Goal: Information Seeking & Learning: Learn about a topic

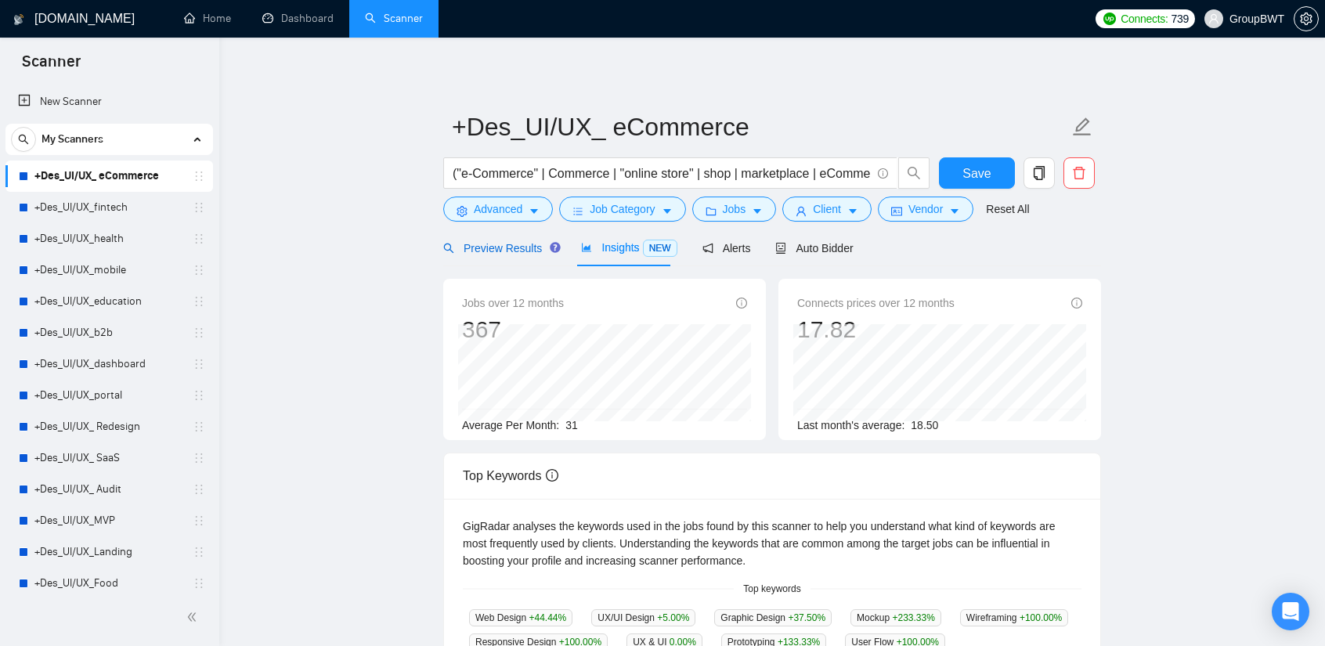
click at [500, 244] on span "Preview Results" at bounding box center [499, 248] width 113 height 13
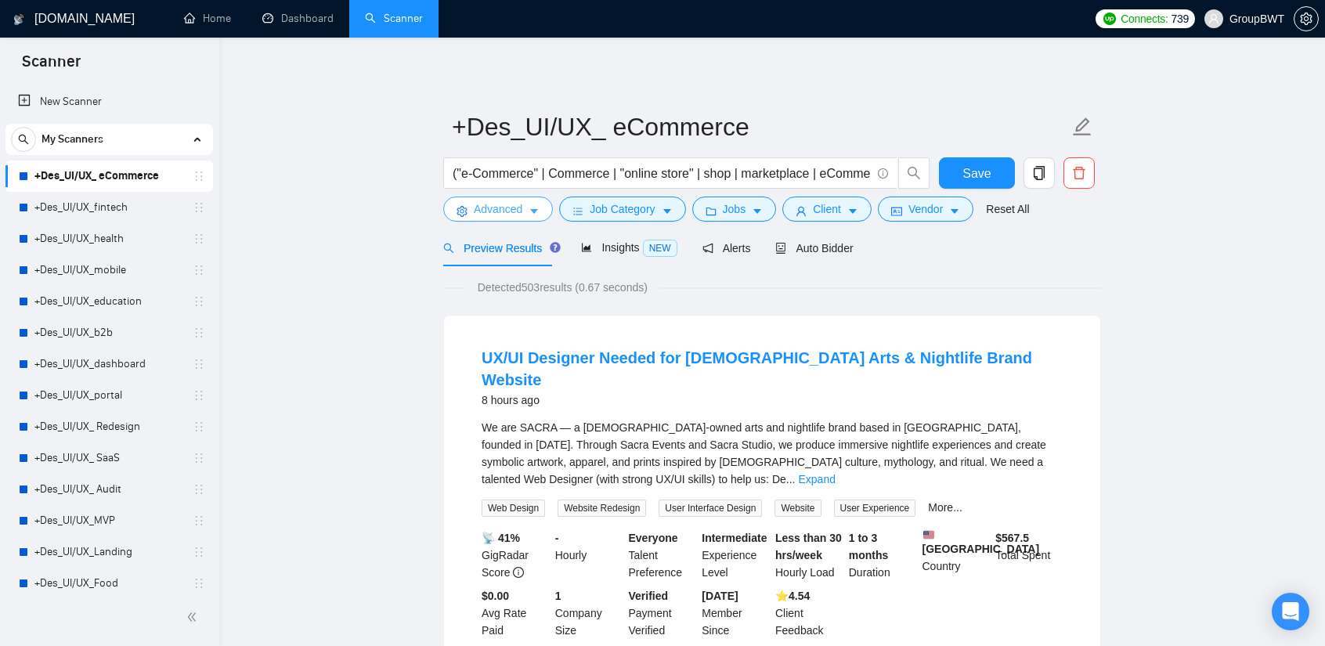
click at [472, 207] on button "Advanced" at bounding box center [498, 209] width 110 height 25
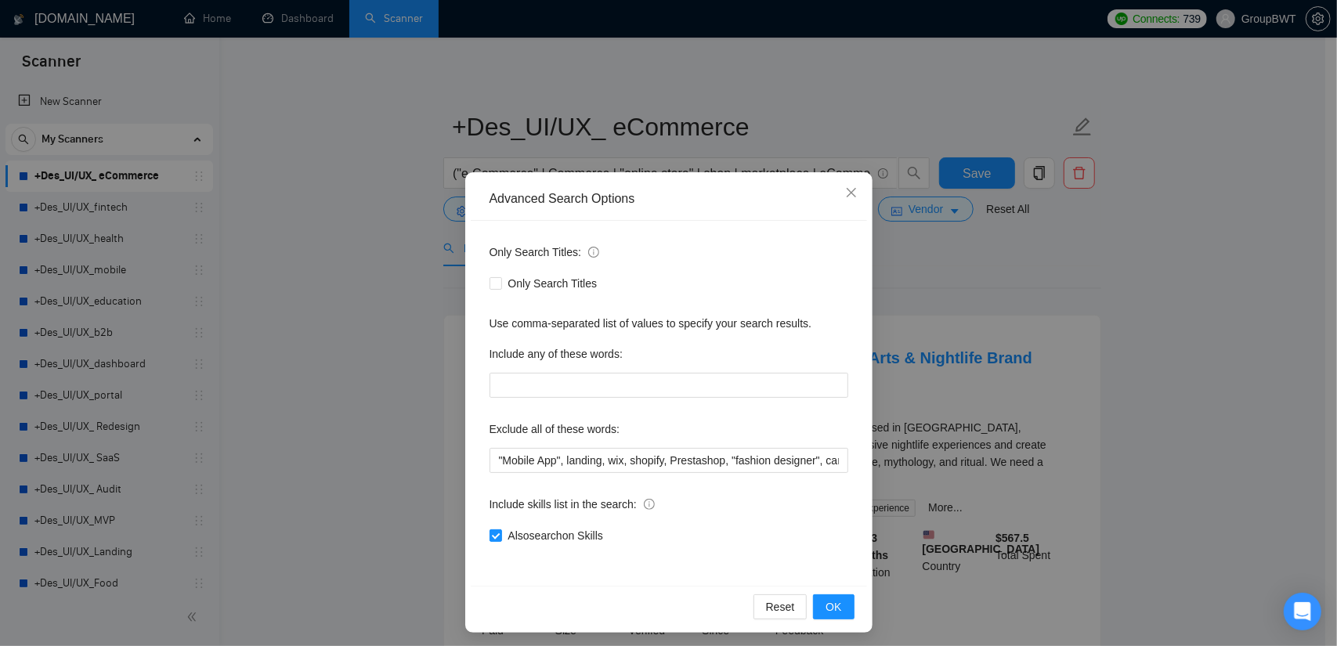
drag, startPoint x: 352, startPoint y: 231, endPoint x: 389, endPoint y: 241, distance: 38.2
click at [351, 233] on div "Advanced Search Options Only Search Titles: Only Search Titles Use comma-separa…" at bounding box center [668, 323] width 1337 height 646
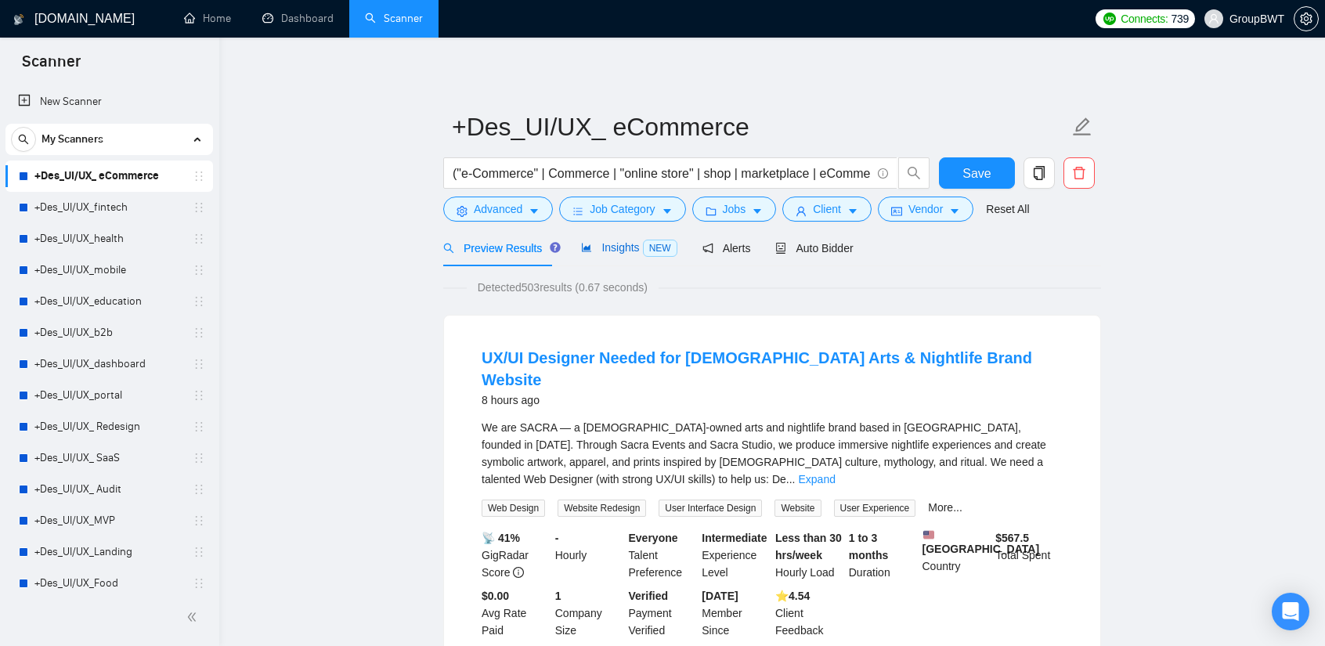
click at [584, 250] on icon "area-chart" at bounding box center [586, 248] width 9 height 9
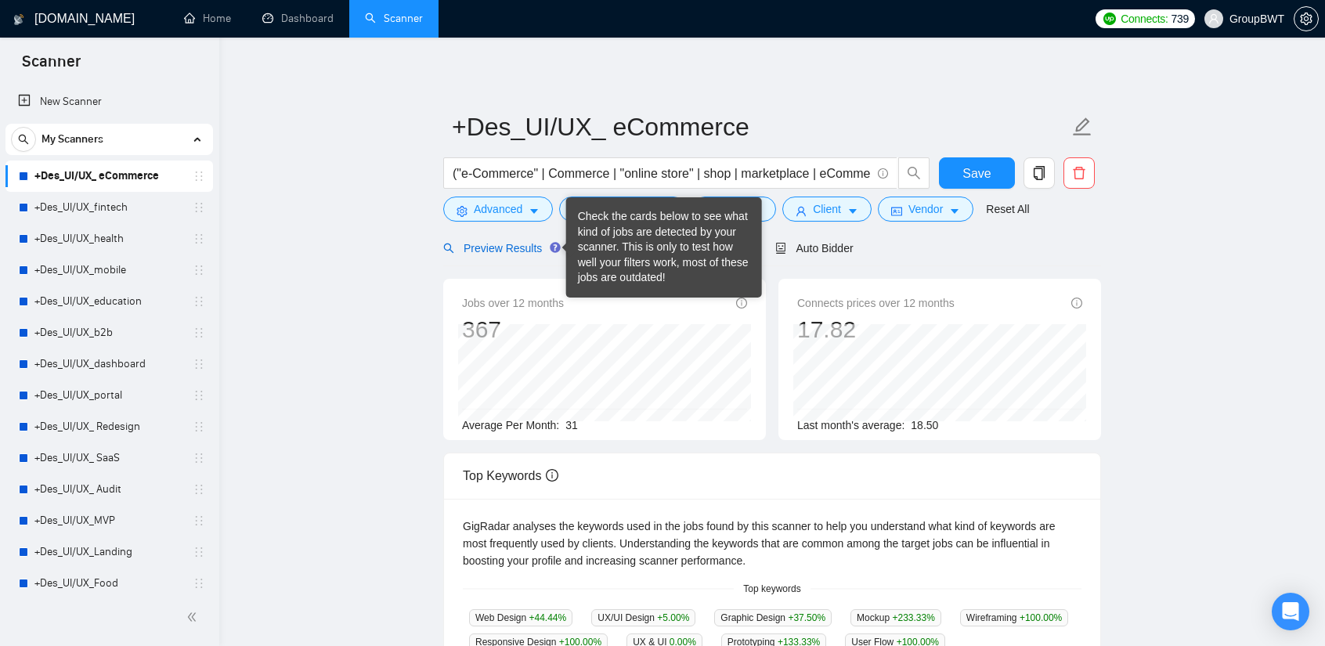
click at [528, 243] on span "Preview Results" at bounding box center [499, 248] width 113 height 13
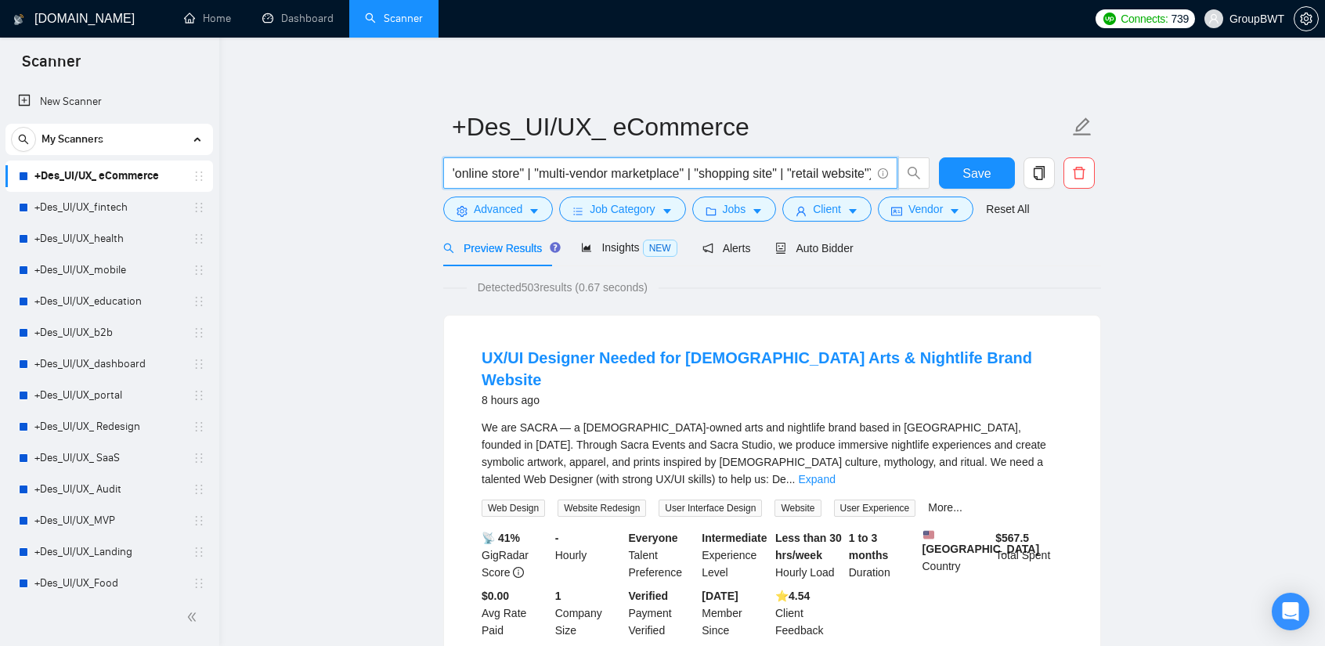
scroll to position [0, 846]
drag, startPoint x: 844, startPoint y: 173, endPoint x: 1150, endPoint y: 196, distance: 306.3
click at [855, 172] on input "("e-Commerce" | Commerce | "online store" | shop | marketplace | eCommerce | "w…" at bounding box center [662, 174] width 418 height 20
drag, startPoint x: 862, startPoint y: 170, endPoint x: 1064, endPoint y: 242, distance: 213.8
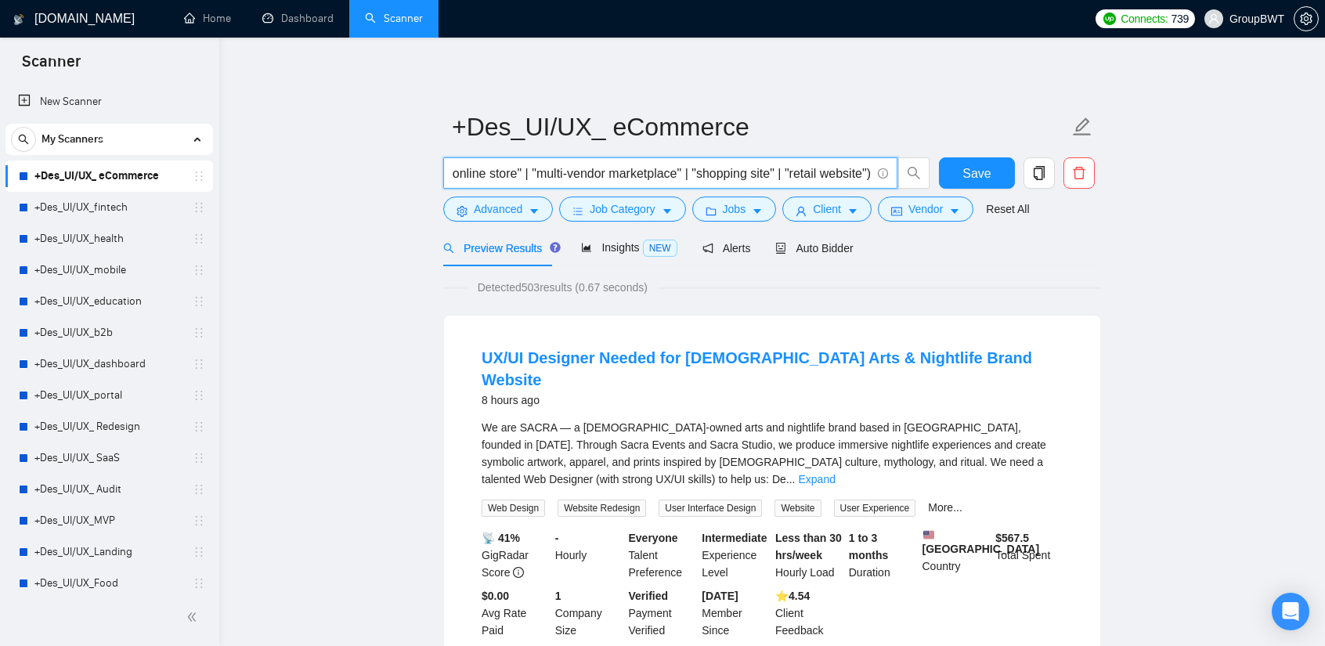
click at [808, 162] on span "("e-Commerce" | Commerce | "online store" | shop | marketplace | eCommerce | "w…" at bounding box center [670, 172] width 454 height 31
click at [750, 168] on input "("e-Commerce" | Commerce | "online store" | shop | marketplace | eCommerce | "w…" at bounding box center [662, 174] width 418 height 20
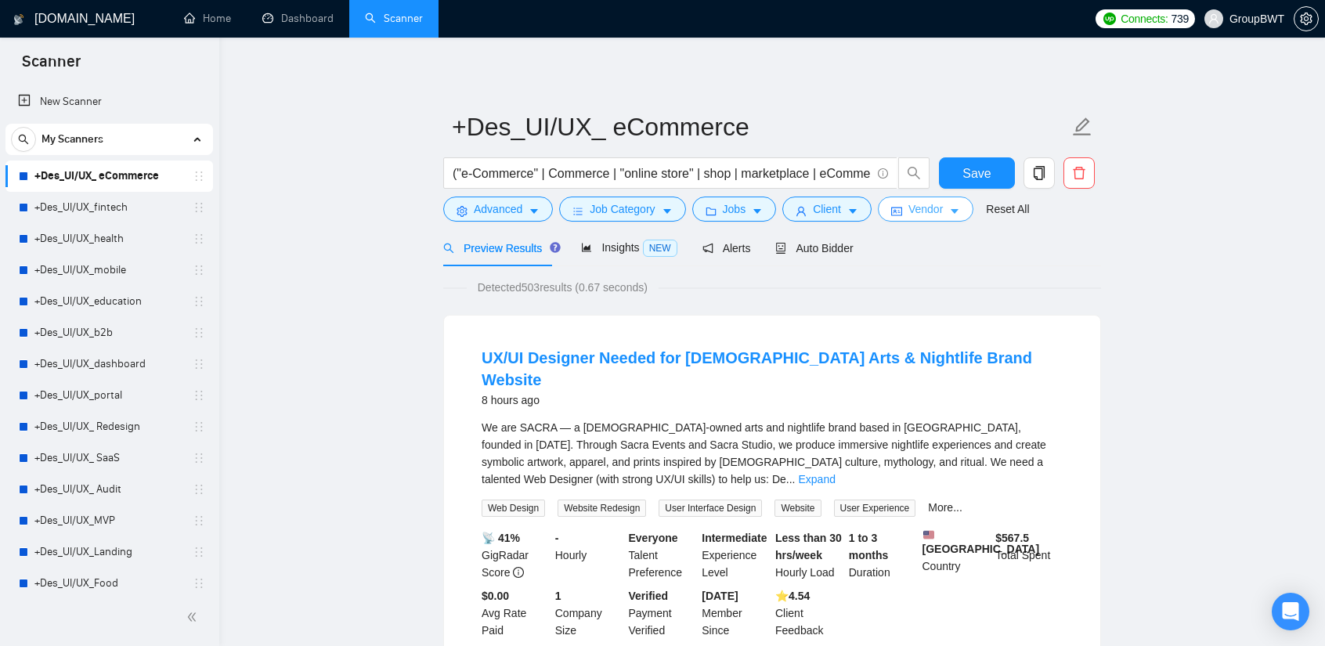
click at [932, 212] on span "Vendor" at bounding box center [926, 209] width 34 height 17
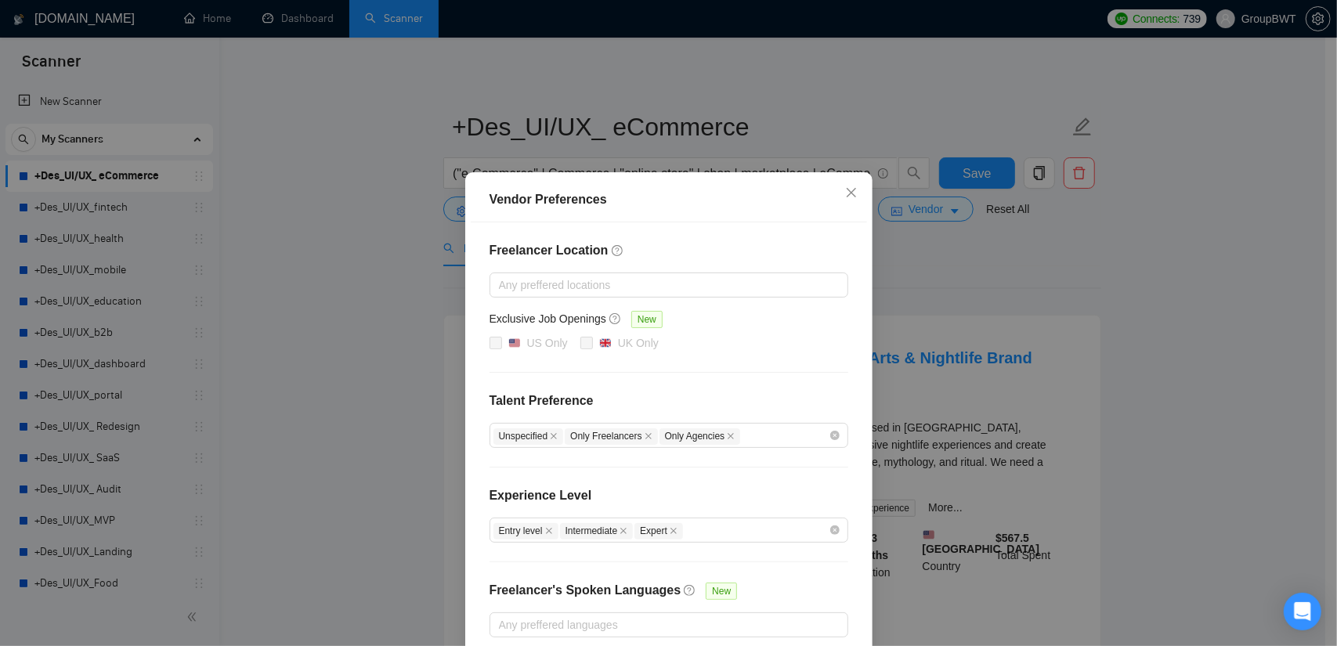
click at [1094, 298] on div "Vendor Preferences Freelancer Location Any preffered locations Exclusive Job Op…" at bounding box center [668, 323] width 1337 height 646
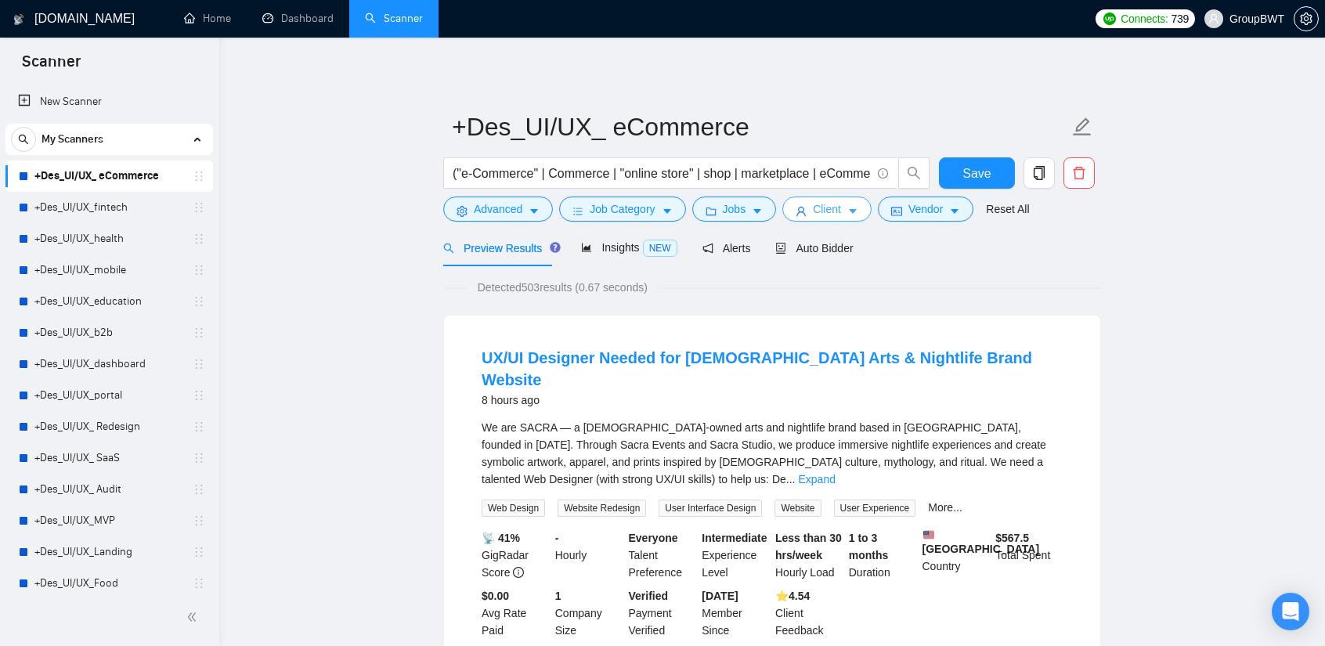
click at [800, 210] on icon "user" at bounding box center [801, 211] width 11 height 11
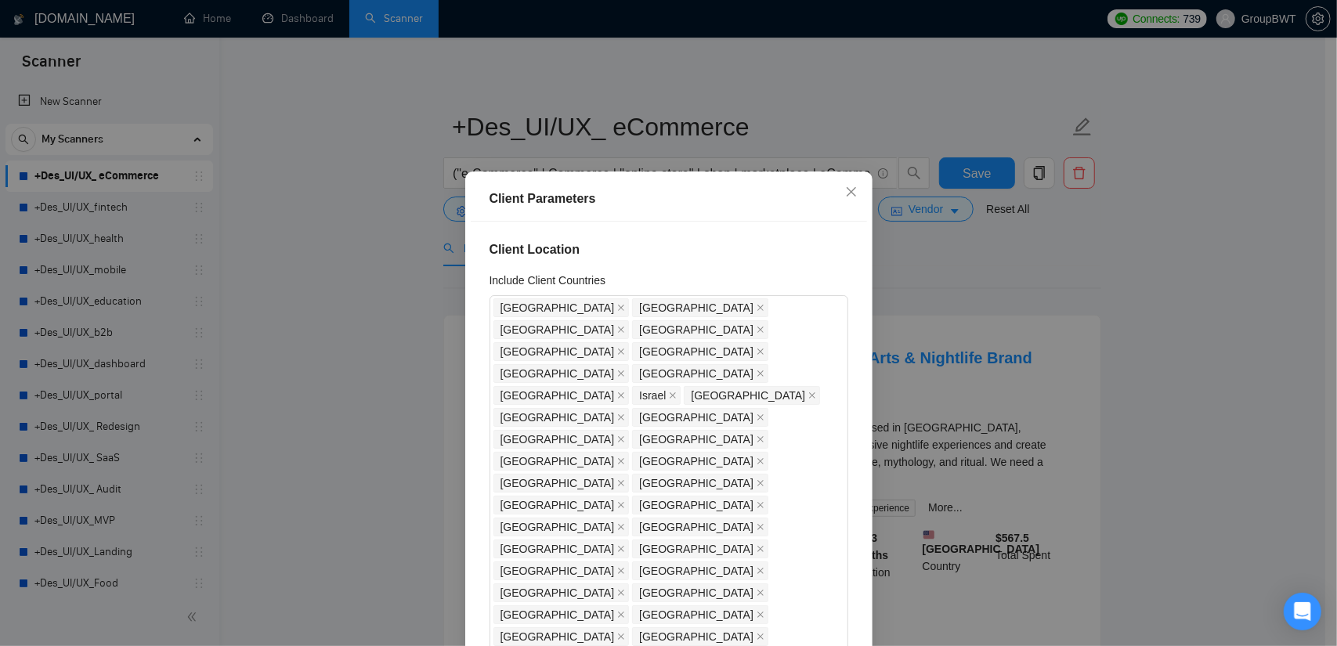
click at [1063, 305] on div "Client Parameters Client Location Include Client Countries [GEOGRAPHIC_DATA] [G…" at bounding box center [668, 323] width 1337 height 646
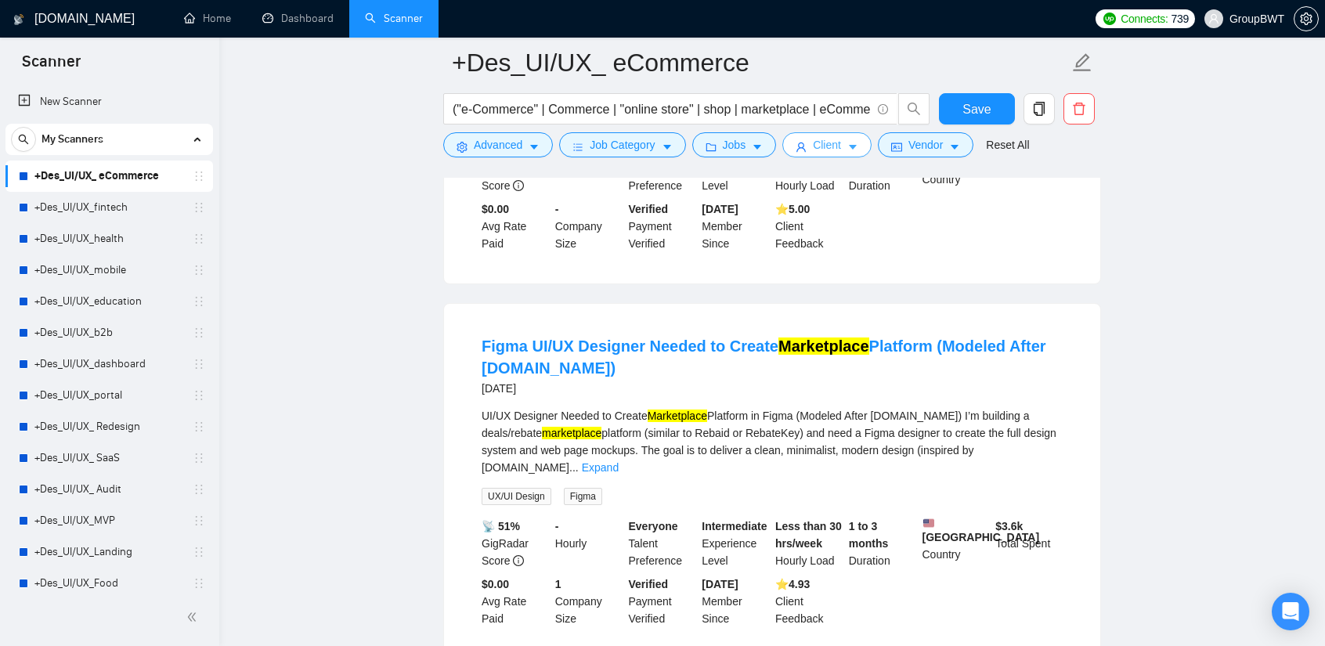
scroll to position [3277, 0]
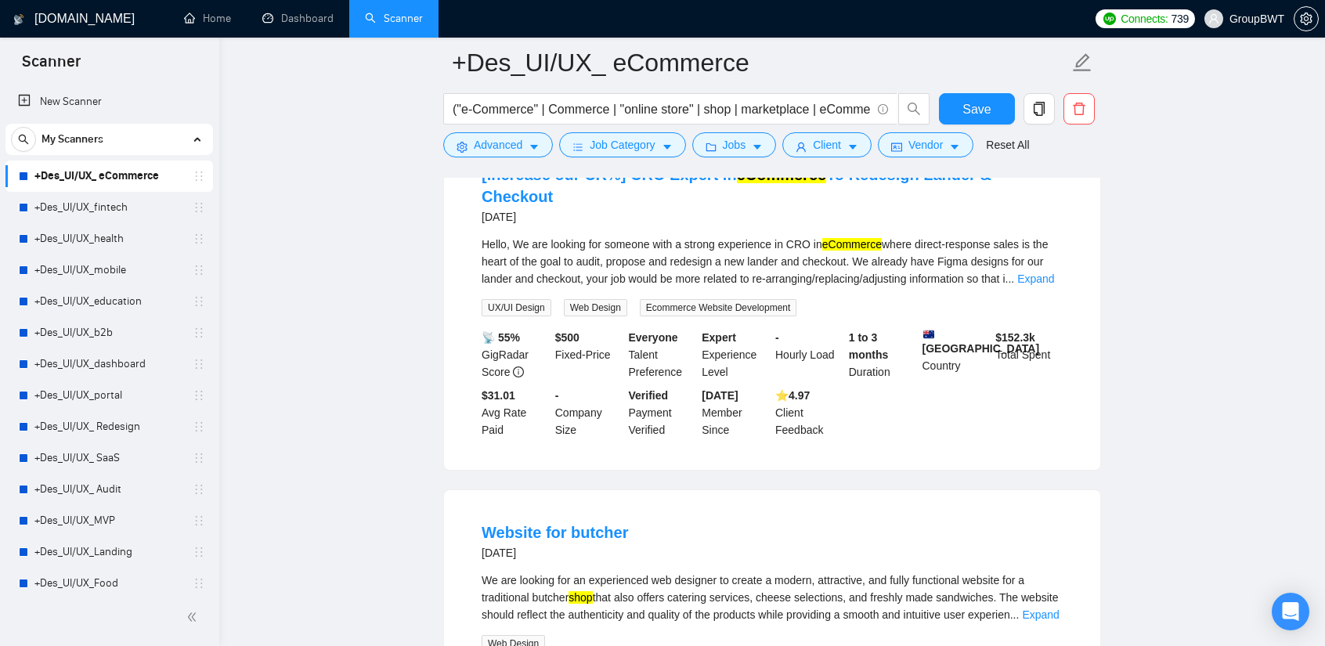
scroll to position [6175, 0]
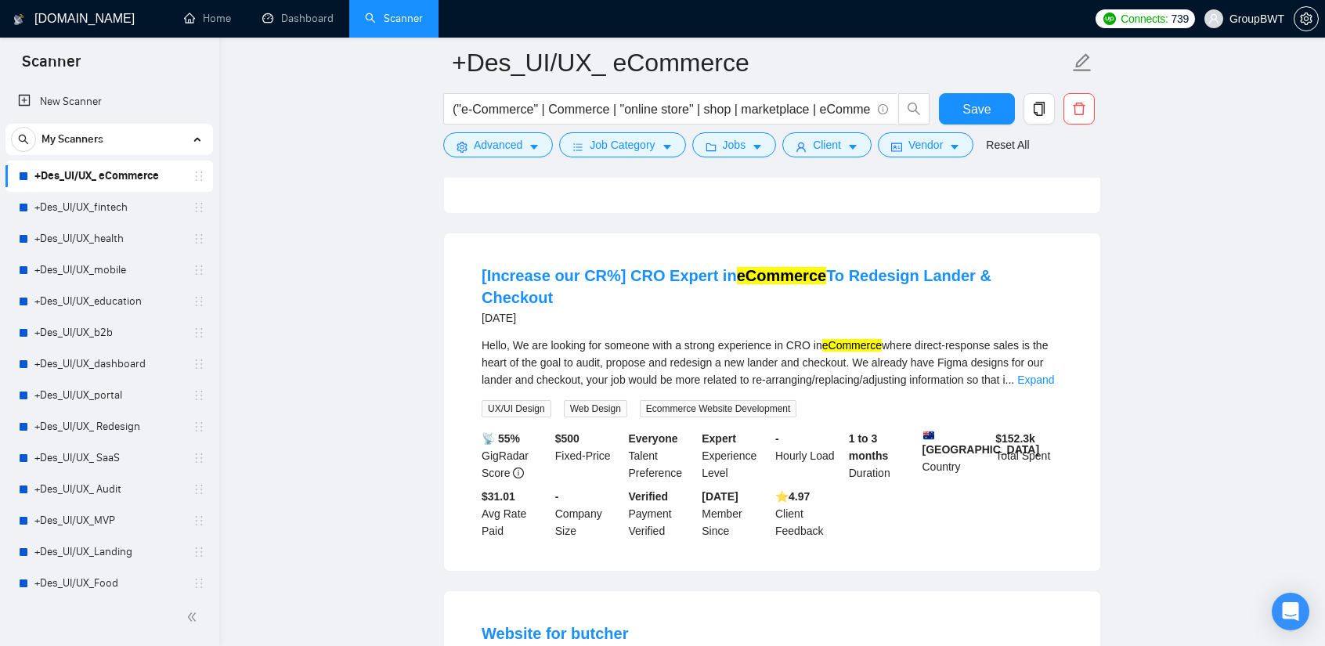
click at [130, 169] on link "+Des_UI/UX_ eCommerce" at bounding box center [108, 176] width 149 height 31
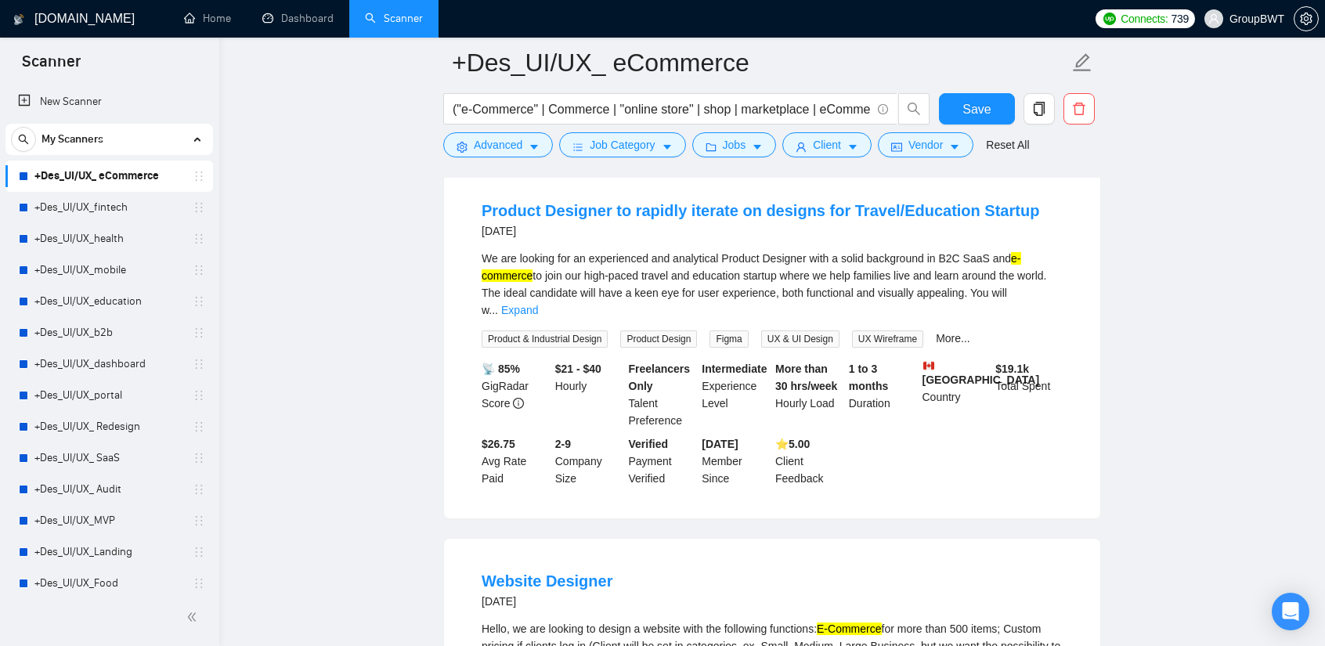
scroll to position [4217, 0]
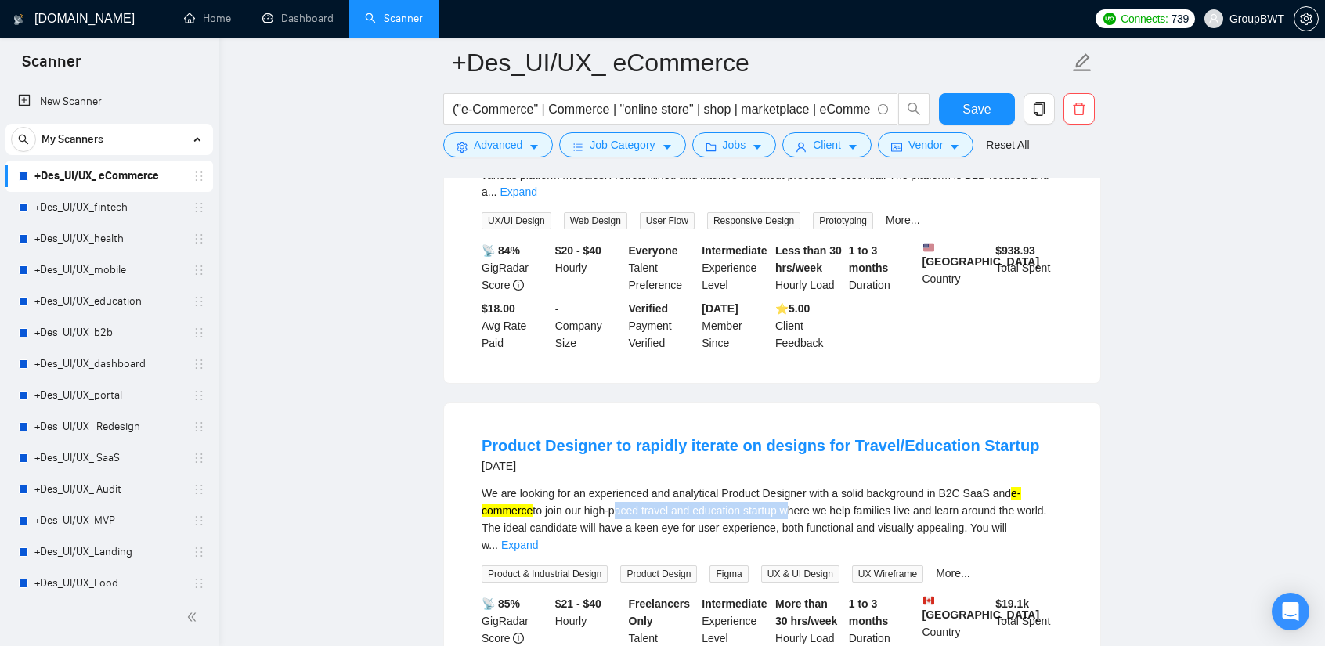
drag, startPoint x: 663, startPoint y: 349, endPoint x: 786, endPoint y: 352, distance: 123.0
click at [786, 485] on div "We are looking for an experienced and analytical Product Designer with a solid …" at bounding box center [772, 519] width 581 height 69
click at [678, 485] on div "We are looking for an experienced and analytical Product Designer with a solid …" at bounding box center [772, 519] width 581 height 69
click at [538, 539] on link "Expand" at bounding box center [519, 545] width 37 height 13
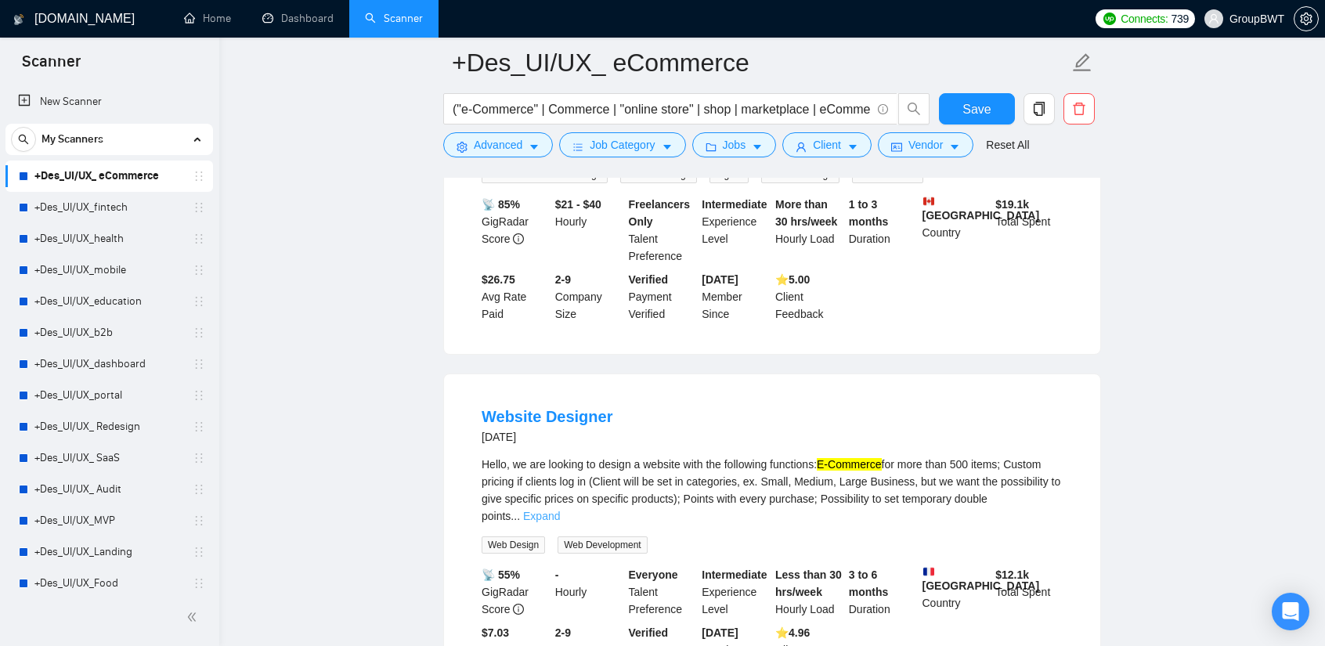
scroll to position [4687, 0]
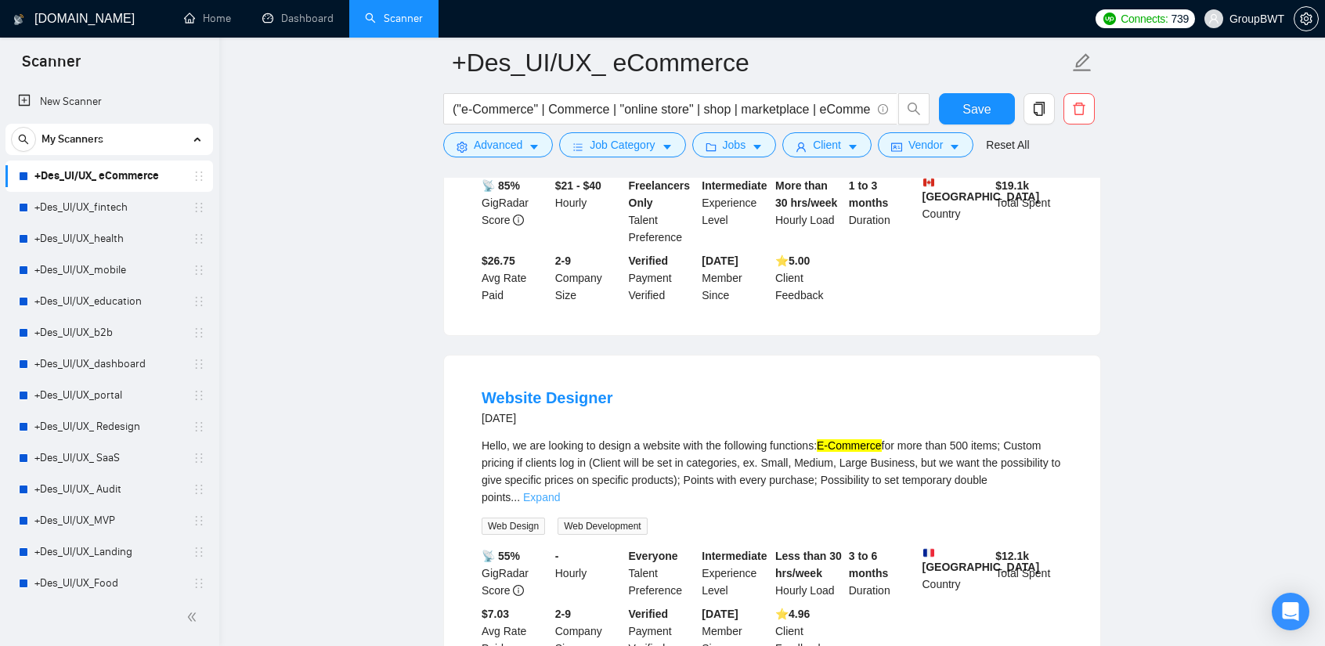
click at [560, 491] on link "Expand" at bounding box center [541, 497] width 37 height 13
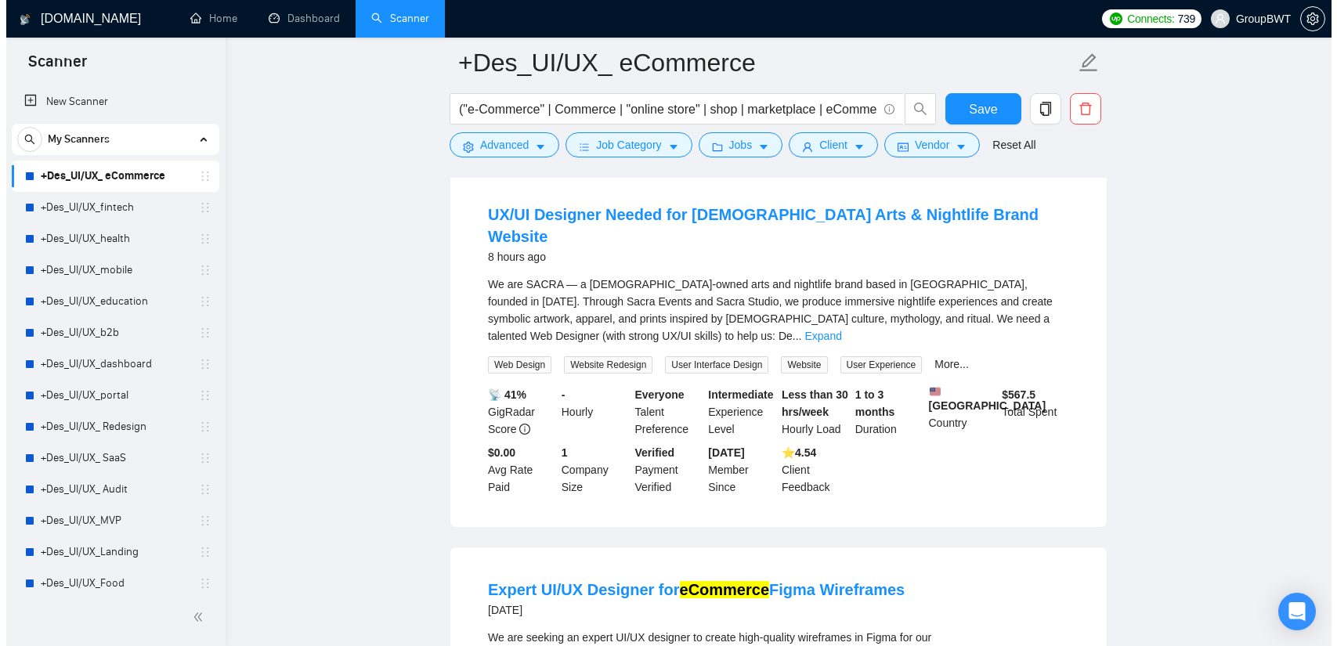
scroll to position [0, 0]
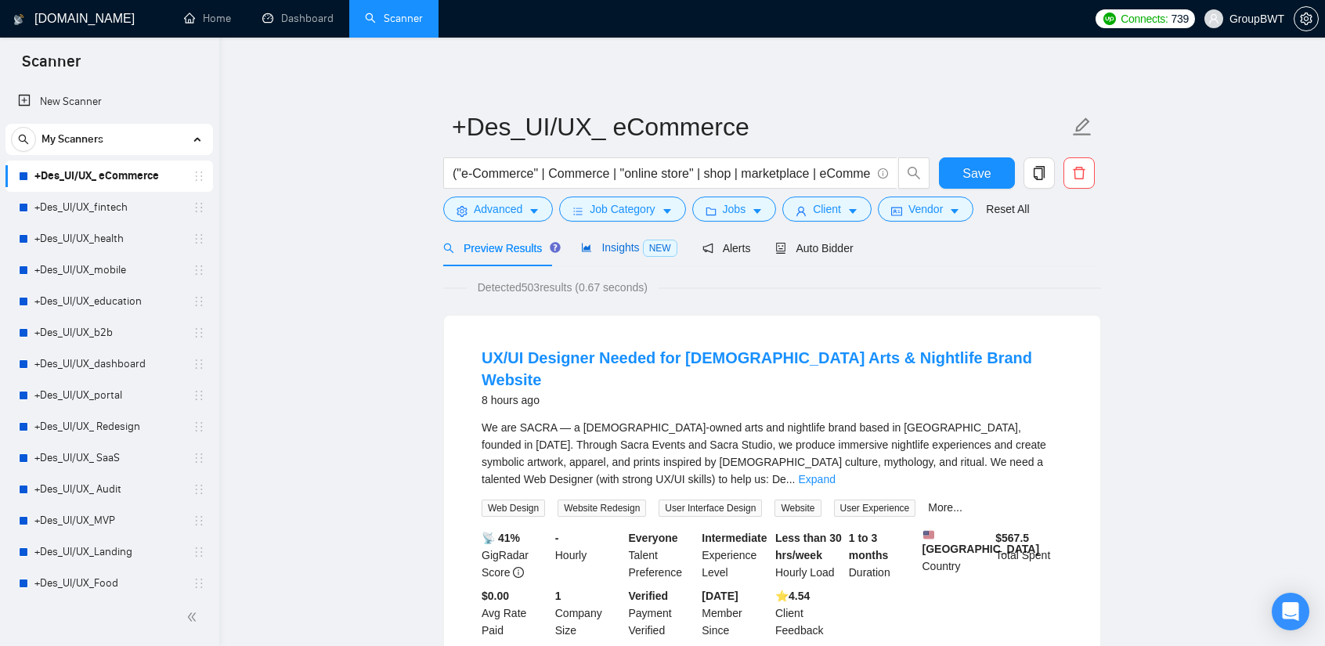
click at [620, 252] on span "Insights NEW" at bounding box center [629, 247] width 96 height 13
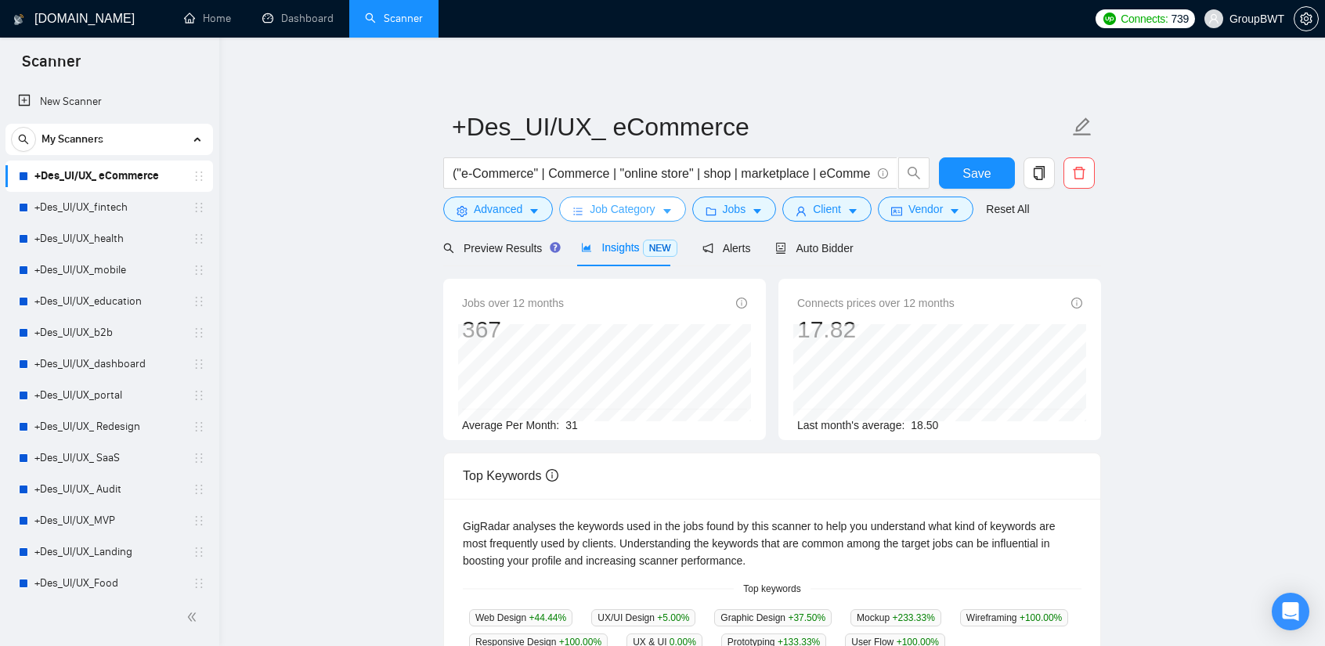
click at [620, 206] on span "Job Category" at bounding box center [622, 209] width 65 height 17
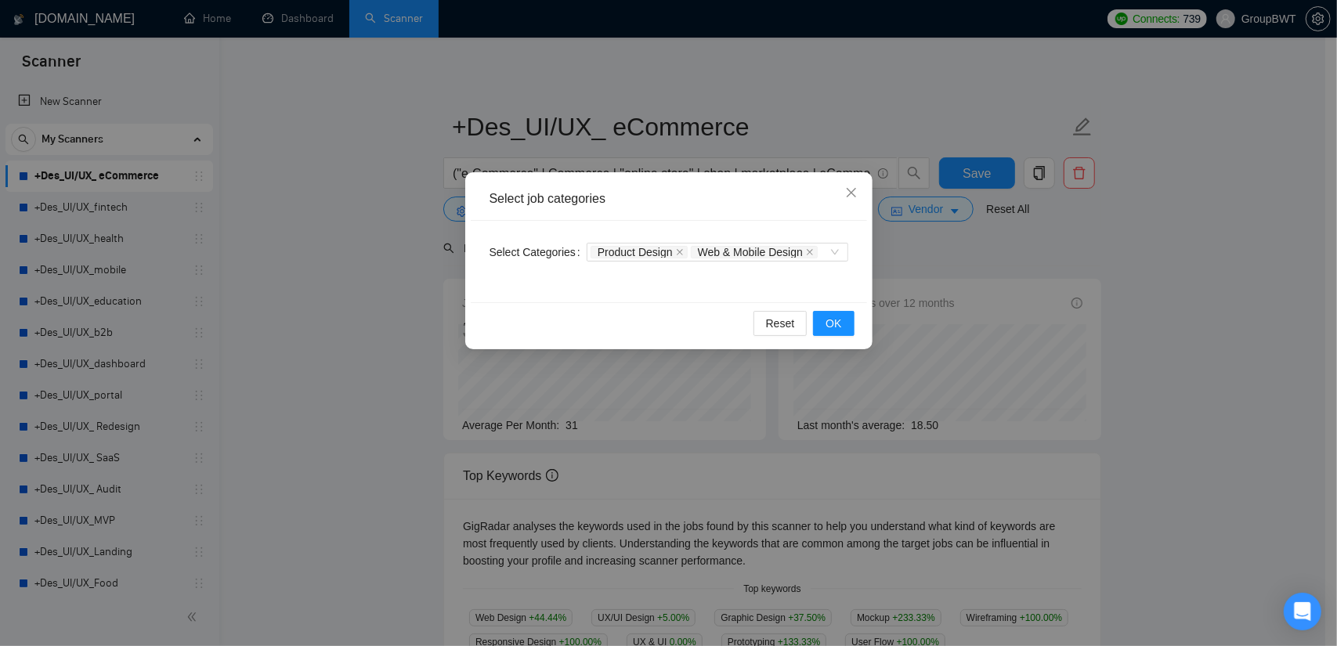
click at [902, 261] on div "Select job categories Select Categories Product Design Web & Mobile Design Rese…" at bounding box center [668, 323] width 1337 height 646
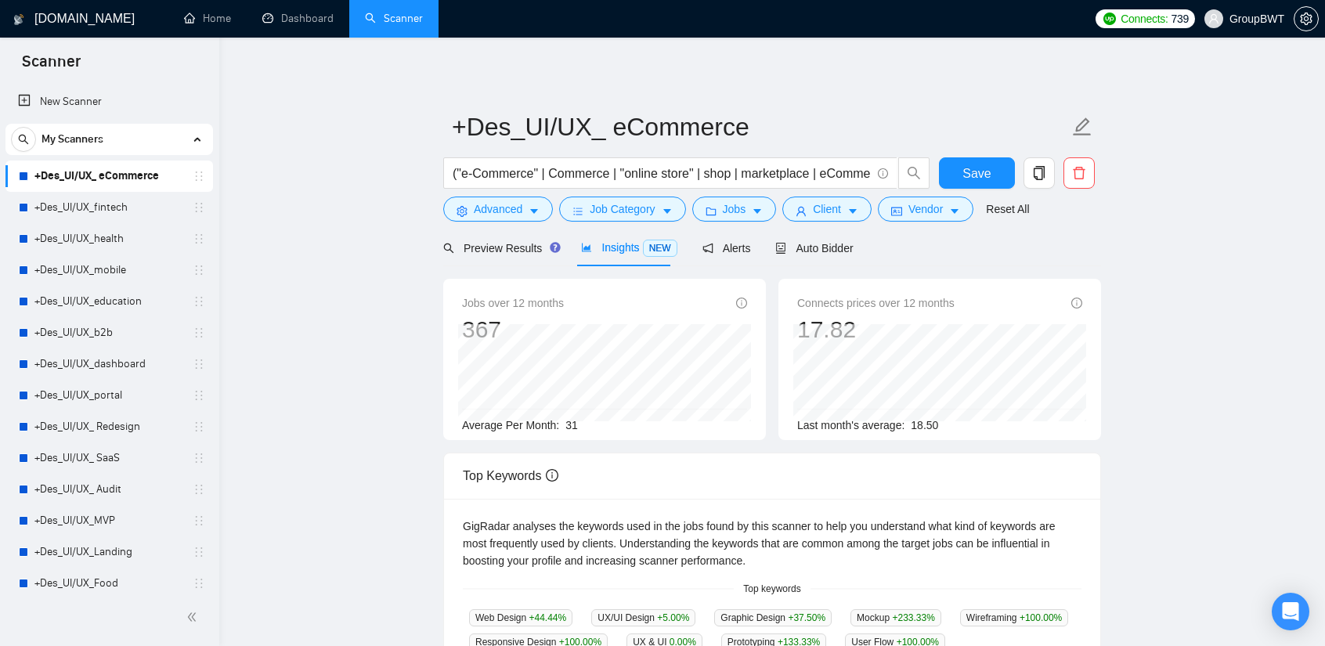
click at [719, 193] on div "("e-Commerce" | Commerce | "online store" | shop | marketplace | eCommerce | "w…" at bounding box center [686, 176] width 493 height 39
click at [723, 204] on span "Jobs" at bounding box center [734, 209] width 23 height 17
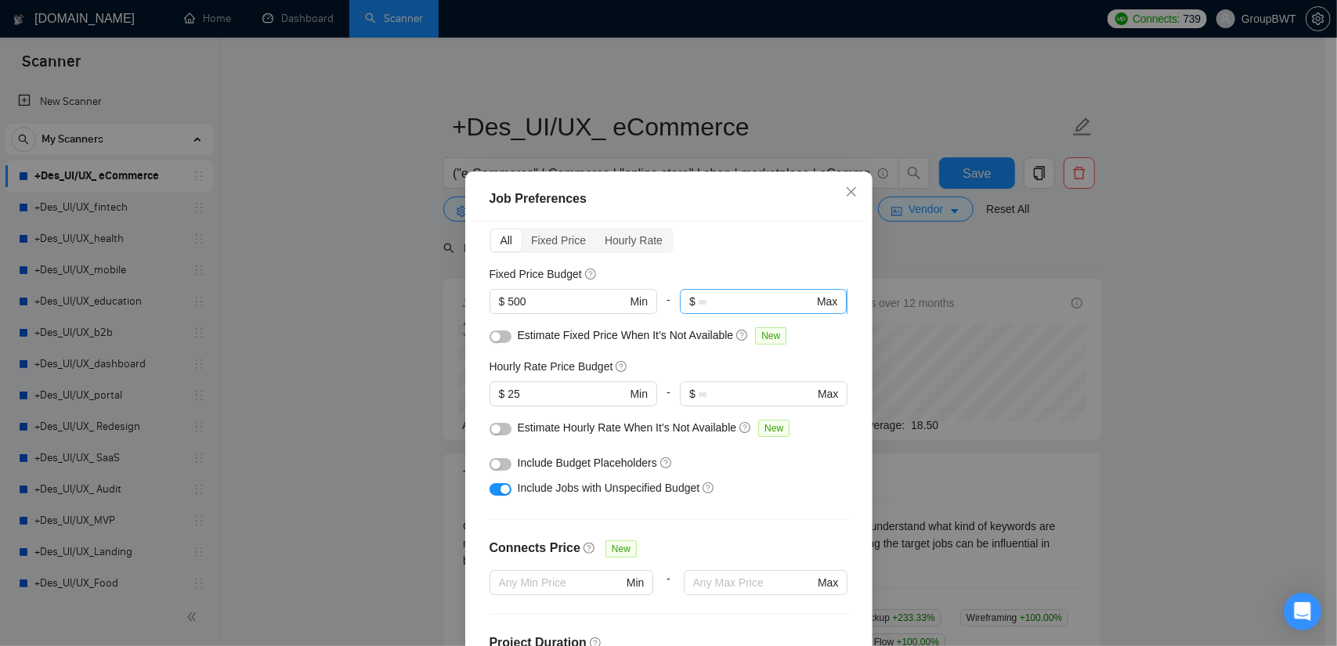
scroll to position [78, 0]
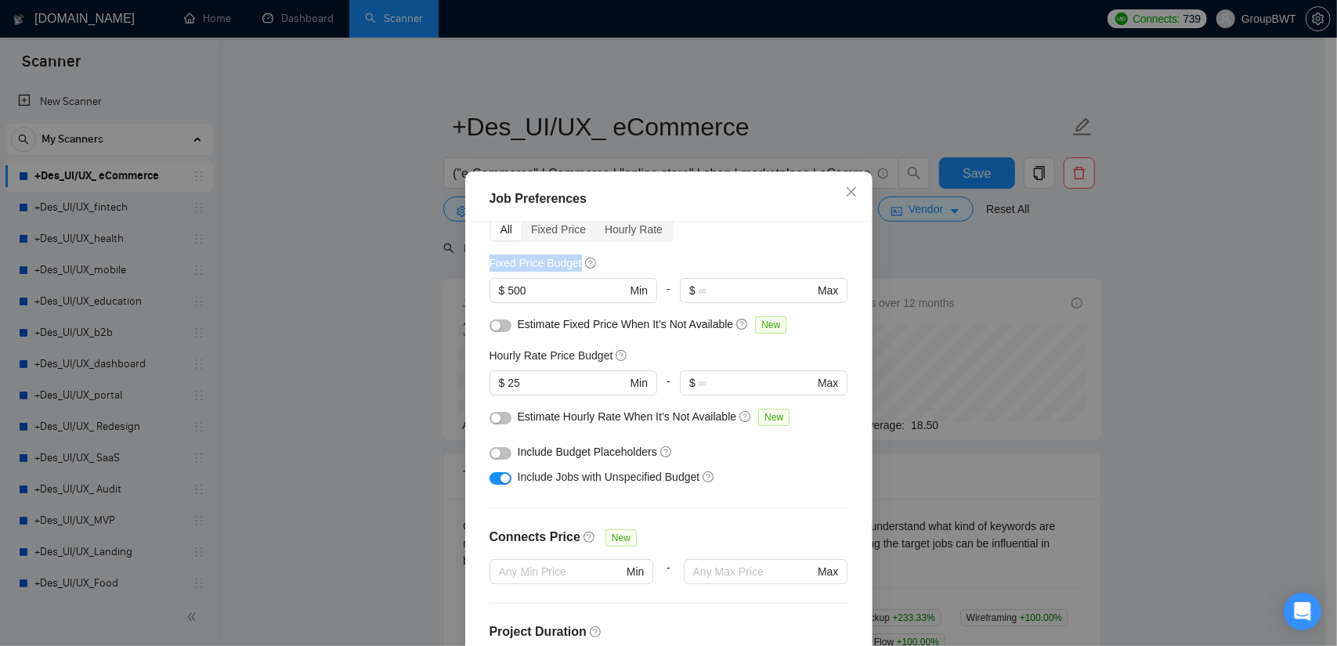
drag, startPoint x: 938, startPoint y: 260, endPoint x: 806, endPoint y: 233, distance: 134.4
click at [806, 233] on div "Job Preferences Budget Project Type All Fixed Price Hourly Rate Fixed Price Bud…" at bounding box center [668, 323] width 1337 height 646
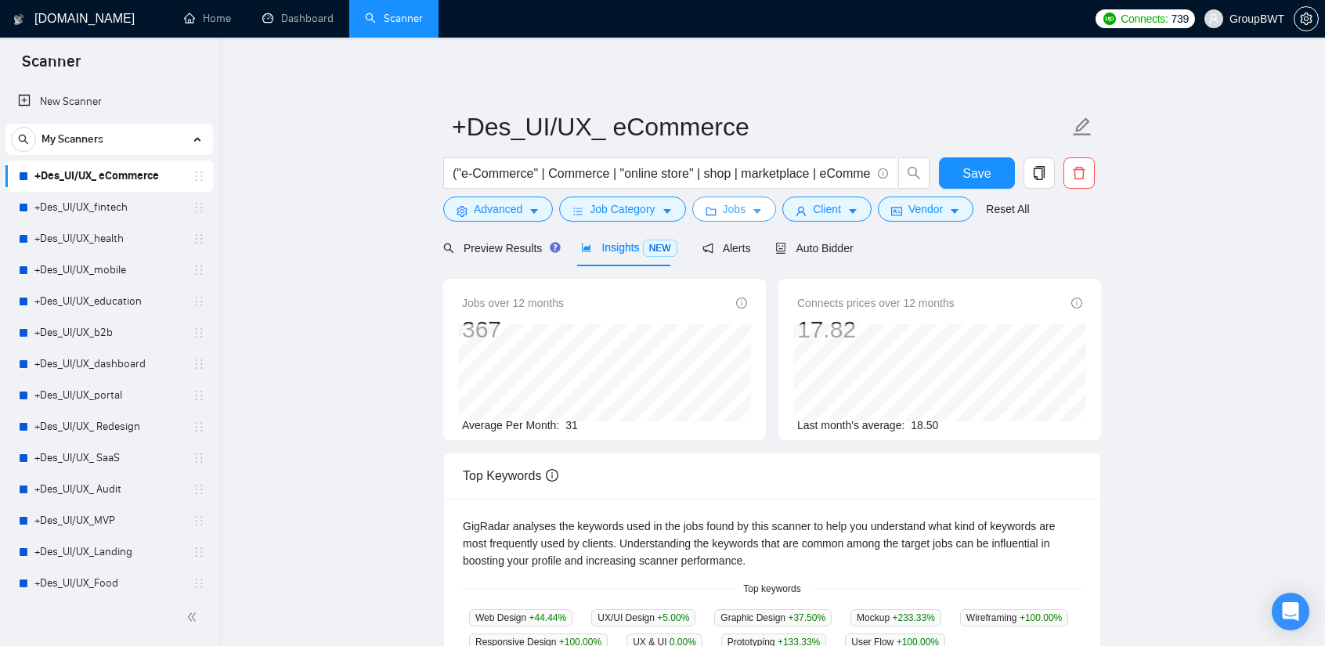
click at [734, 206] on span "Jobs" at bounding box center [734, 209] width 23 height 17
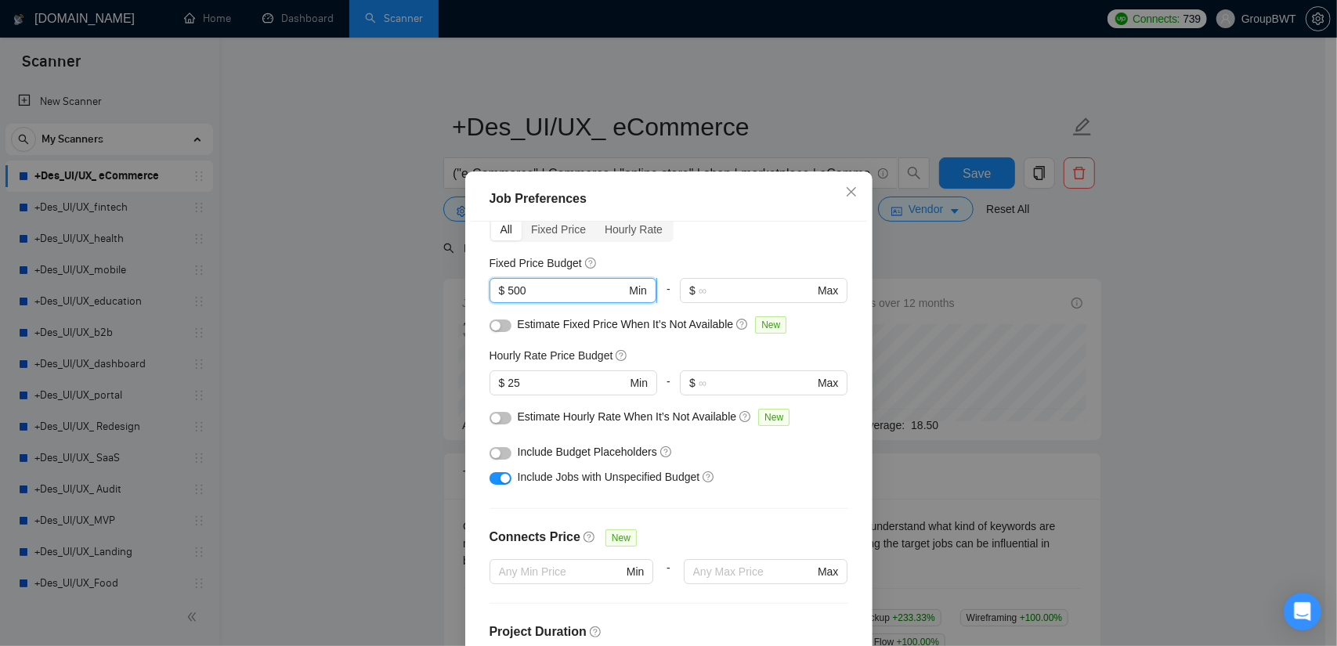
click at [543, 296] on input "500" at bounding box center [567, 290] width 118 height 17
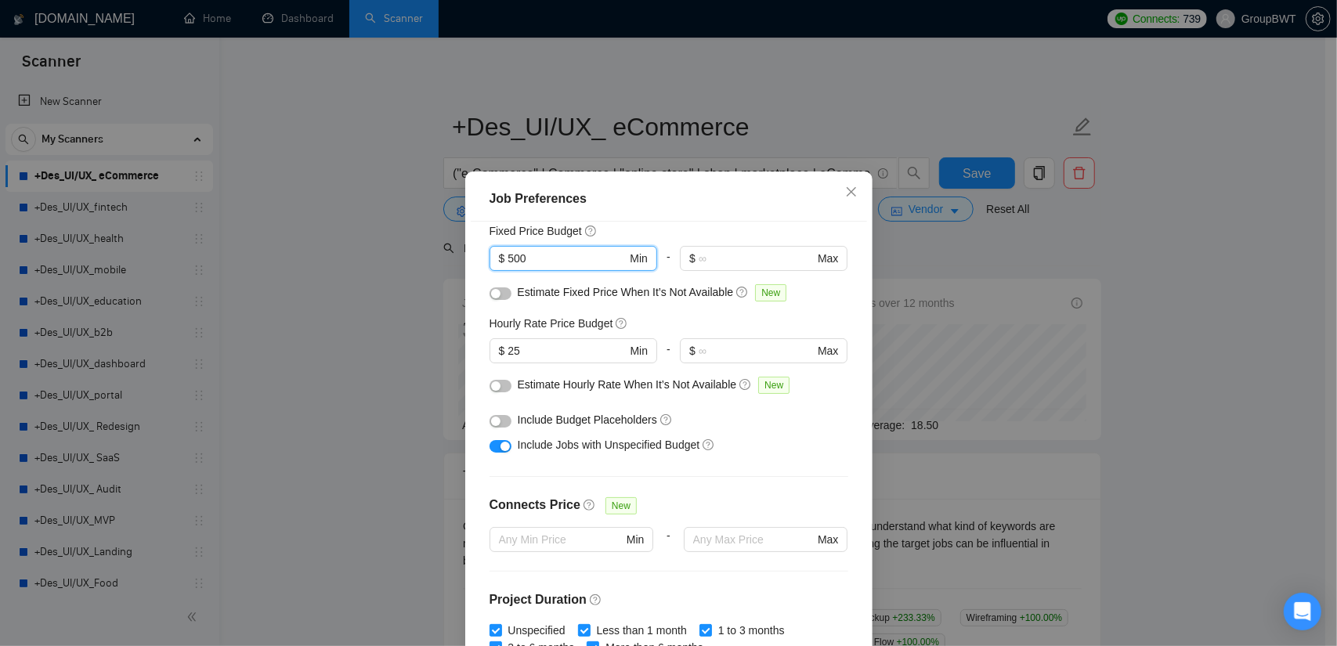
scroll to position [157, 0]
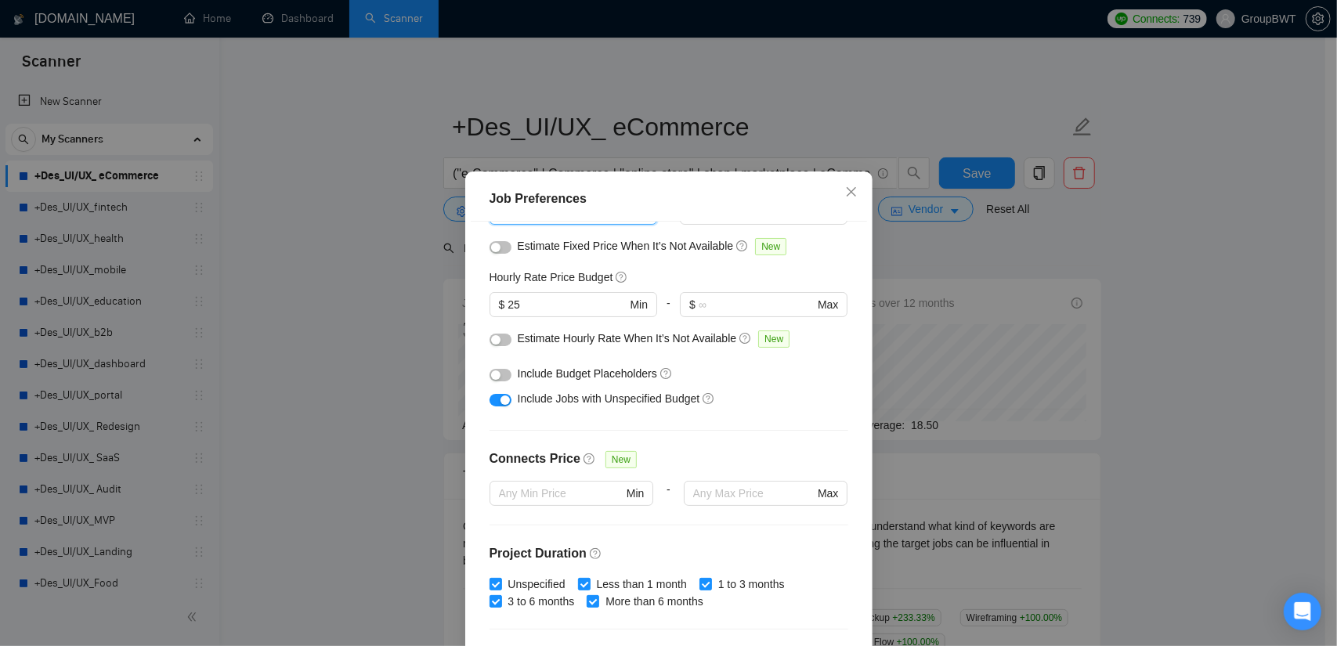
click at [1103, 295] on div "Job Preferences Budget Project Type All Fixed Price Hourly Rate Fixed Price Bud…" at bounding box center [668, 323] width 1337 height 646
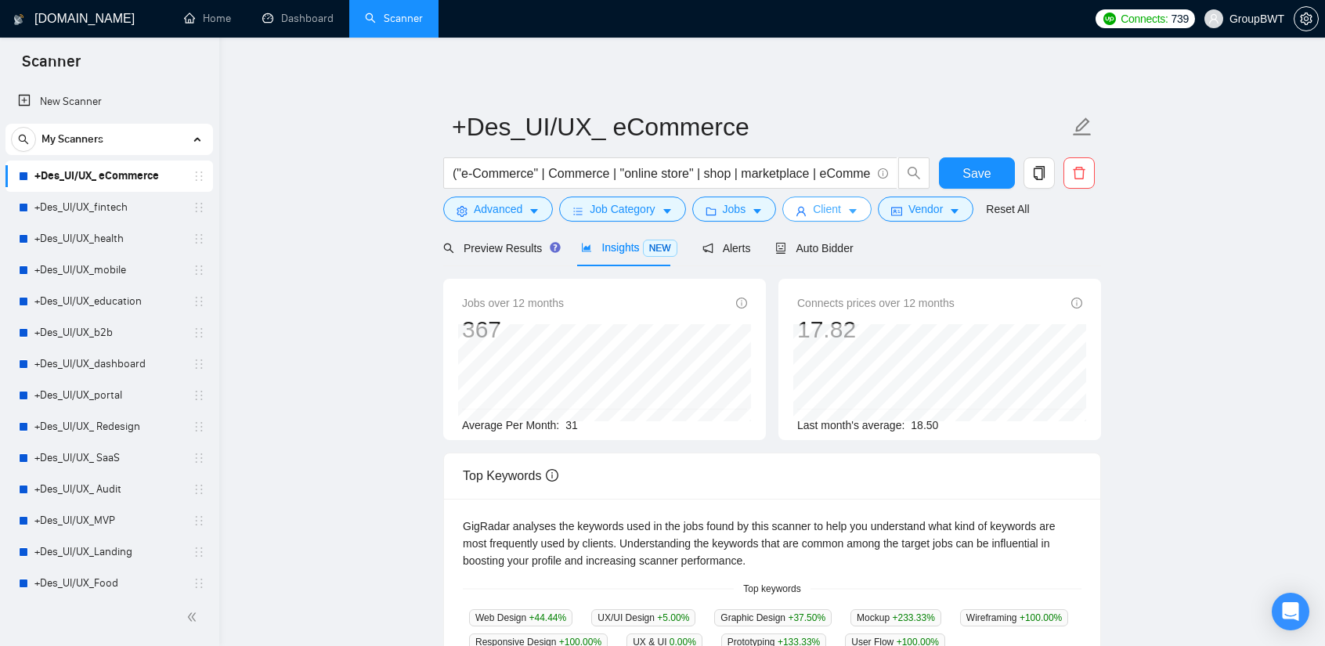
click at [837, 207] on button "Client" at bounding box center [827, 209] width 89 height 25
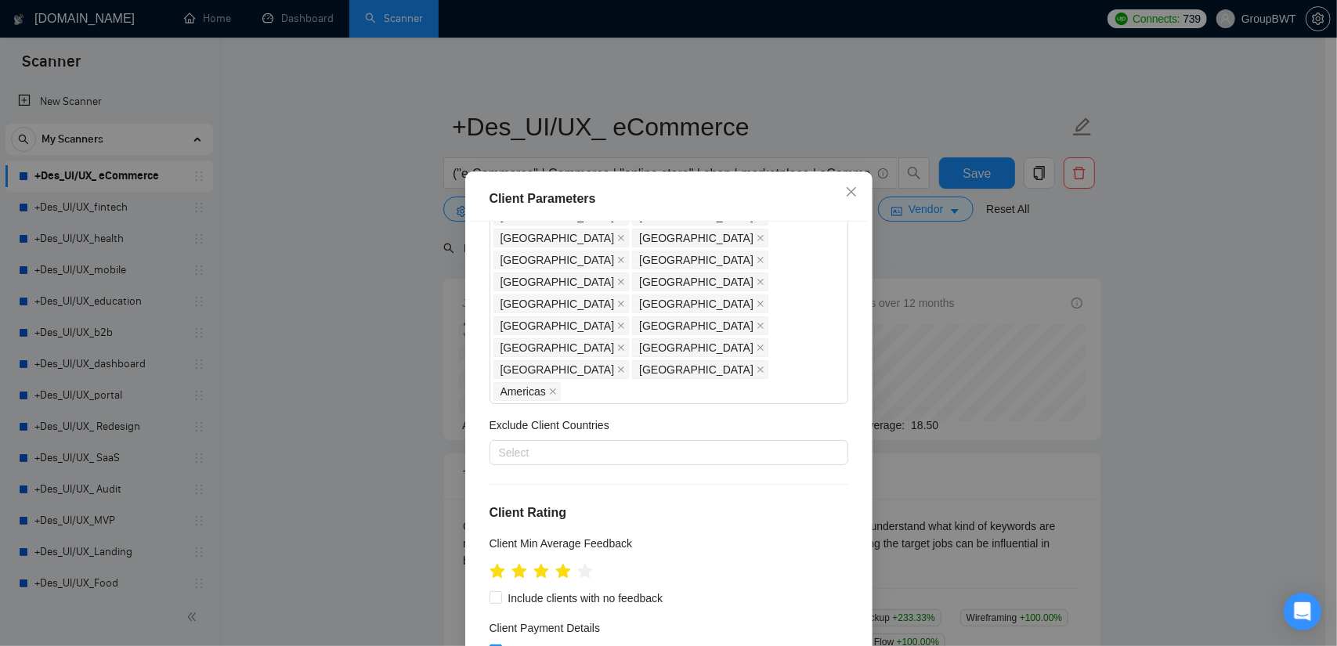
scroll to position [313, 0]
click at [1034, 259] on div "Client Parameters Client Location Include Client Countries [GEOGRAPHIC_DATA] [G…" at bounding box center [668, 323] width 1337 height 646
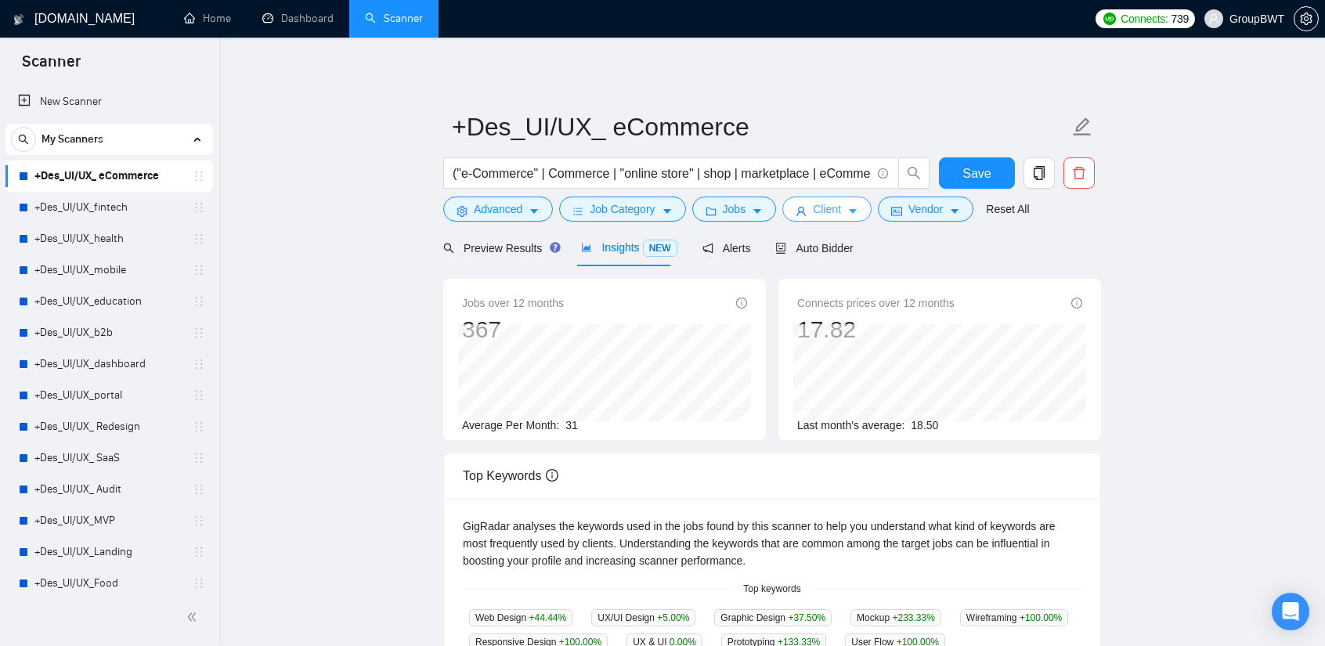
click at [814, 212] on span "Client" at bounding box center [827, 209] width 28 height 17
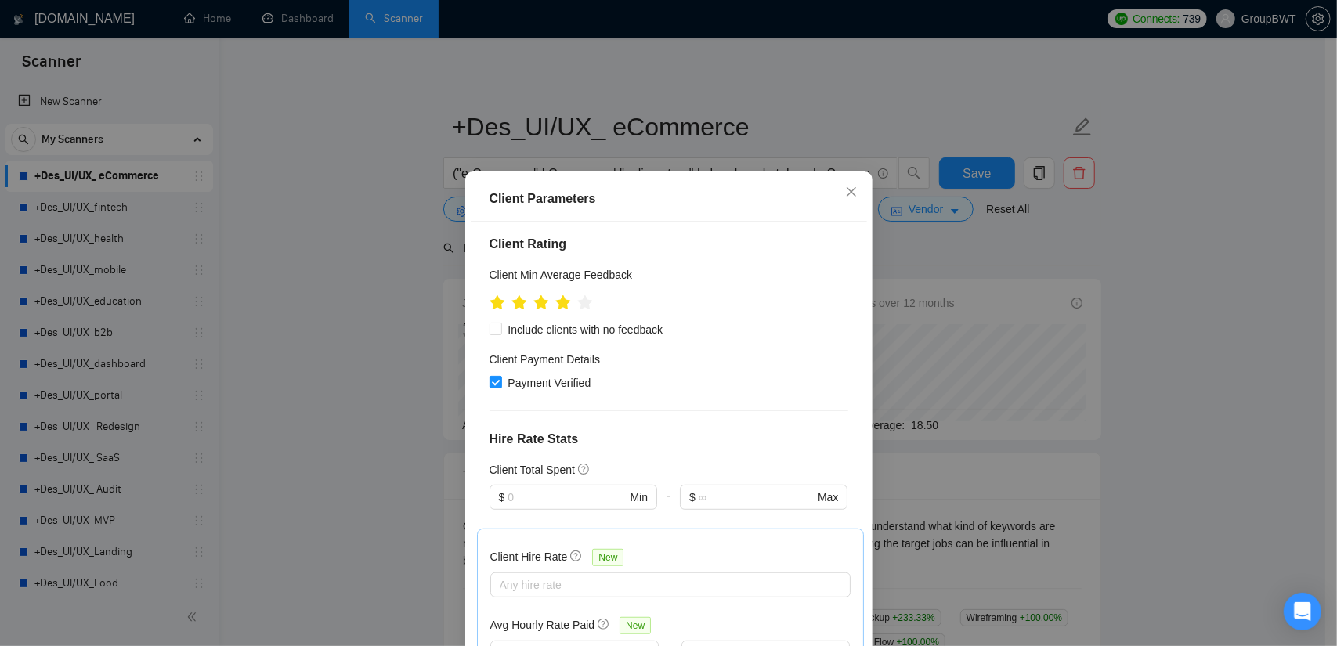
scroll to position [627, 0]
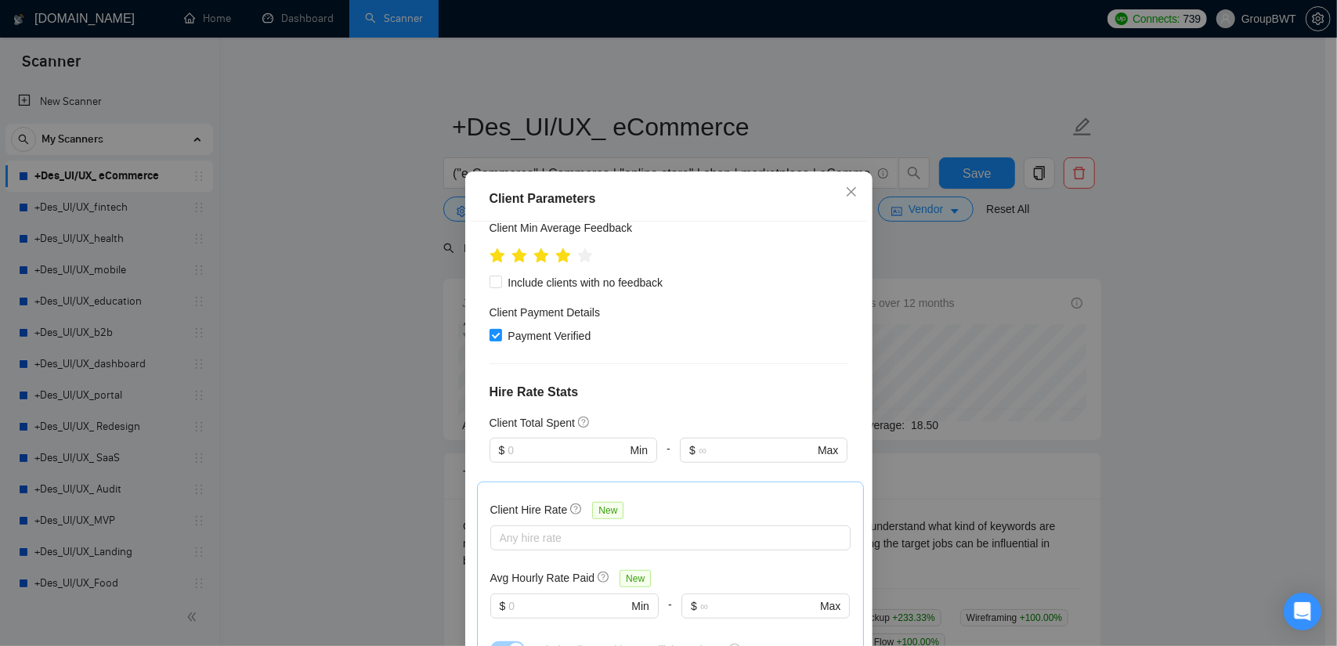
click at [1166, 318] on div "Client Parameters Client Location Include Client Countries [GEOGRAPHIC_DATA] [G…" at bounding box center [668, 323] width 1337 height 646
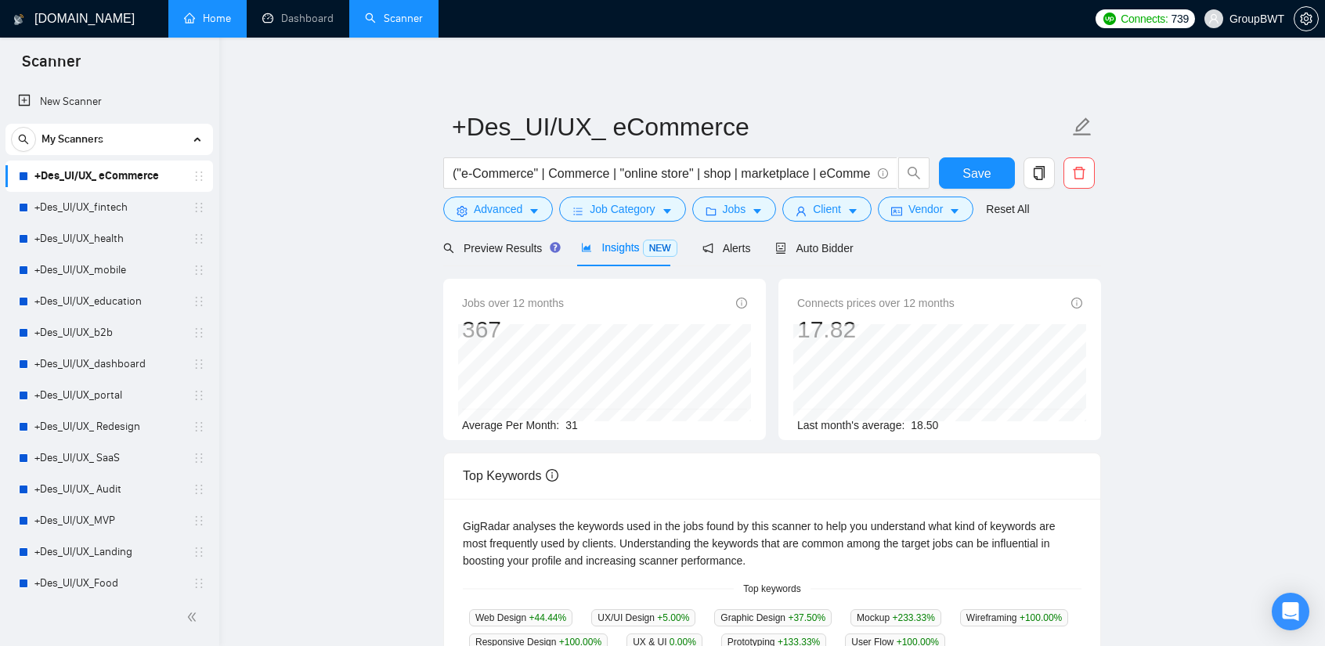
click at [187, 14] on link "Home" at bounding box center [207, 18] width 47 height 13
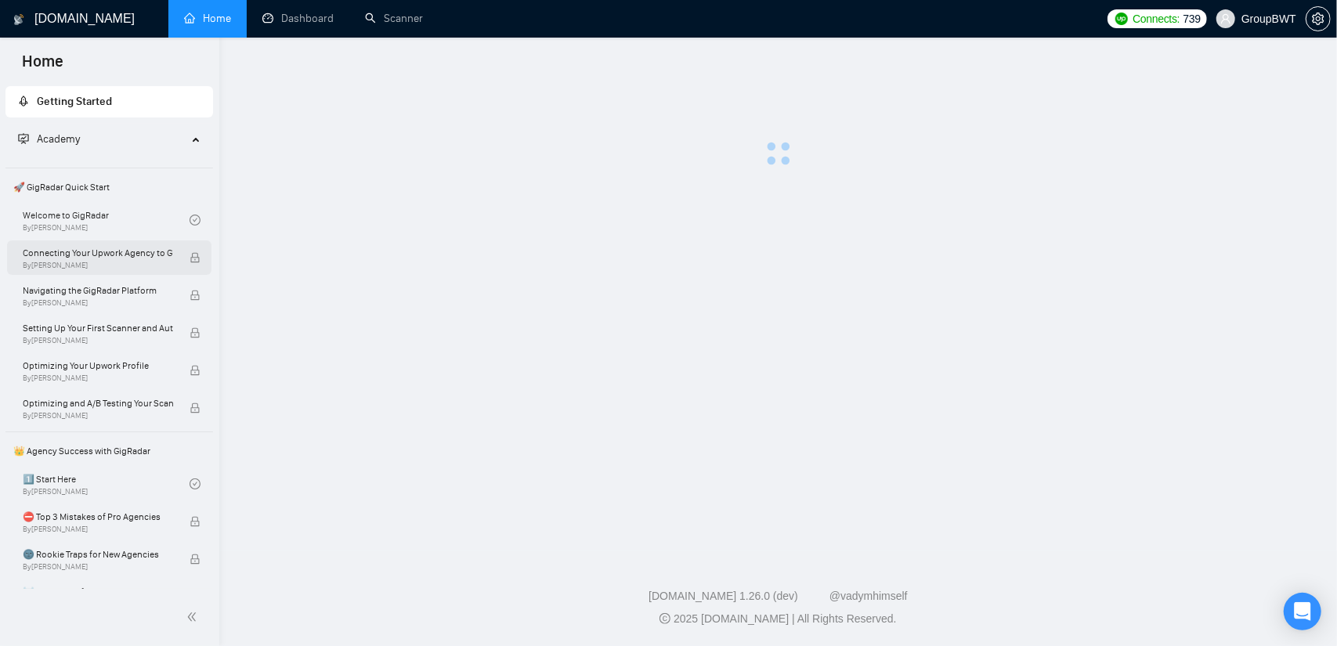
click at [192, 255] on icon "lock" at bounding box center [195, 257] width 11 height 11
click at [406, 273] on main at bounding box center [778, 294] width 1068 height 463
click at [73, 222] on link "Welcome to GigRadar By [PERSON_NAME]" at bounding box center [106, 220] width 167 height 34
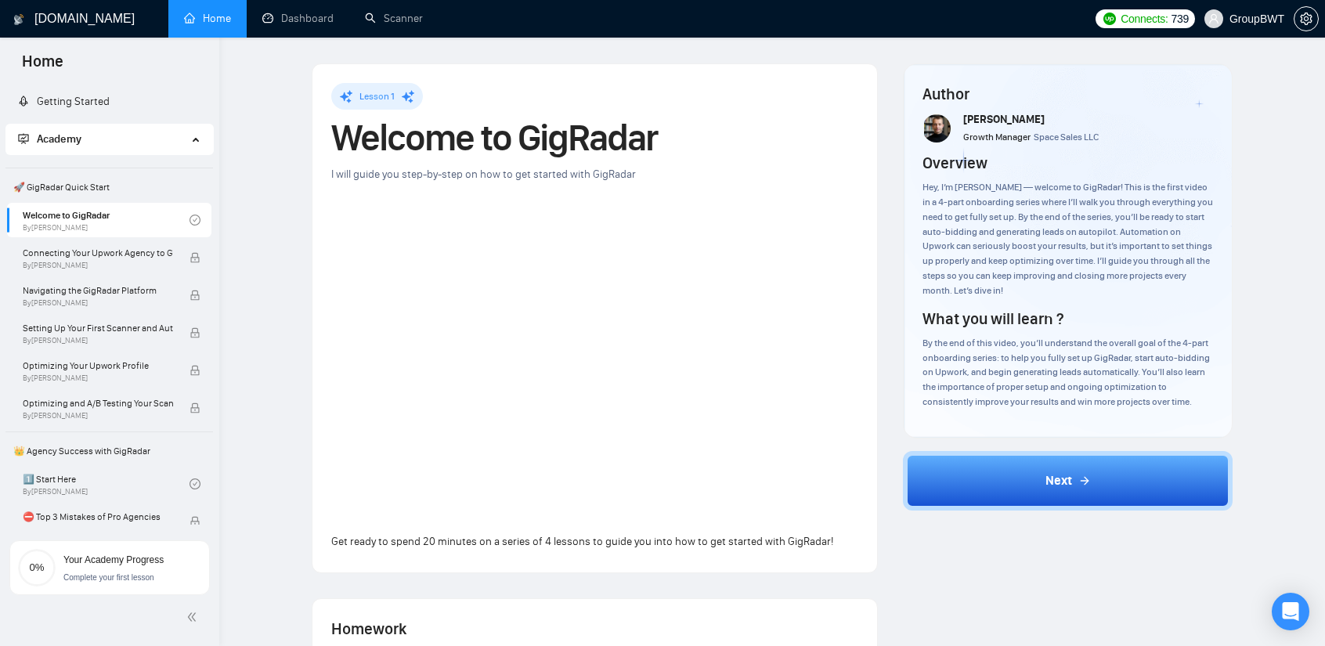
click at [589, 75] on div "Lesson 1 Welcome to GigRadar I will guide you step-by-step on how to get starte…" at bounding box center [595, 318] width 565 height 508
click at [389, 23] on link "Scanner" at bounding box center [394, 18] width 58 height 13
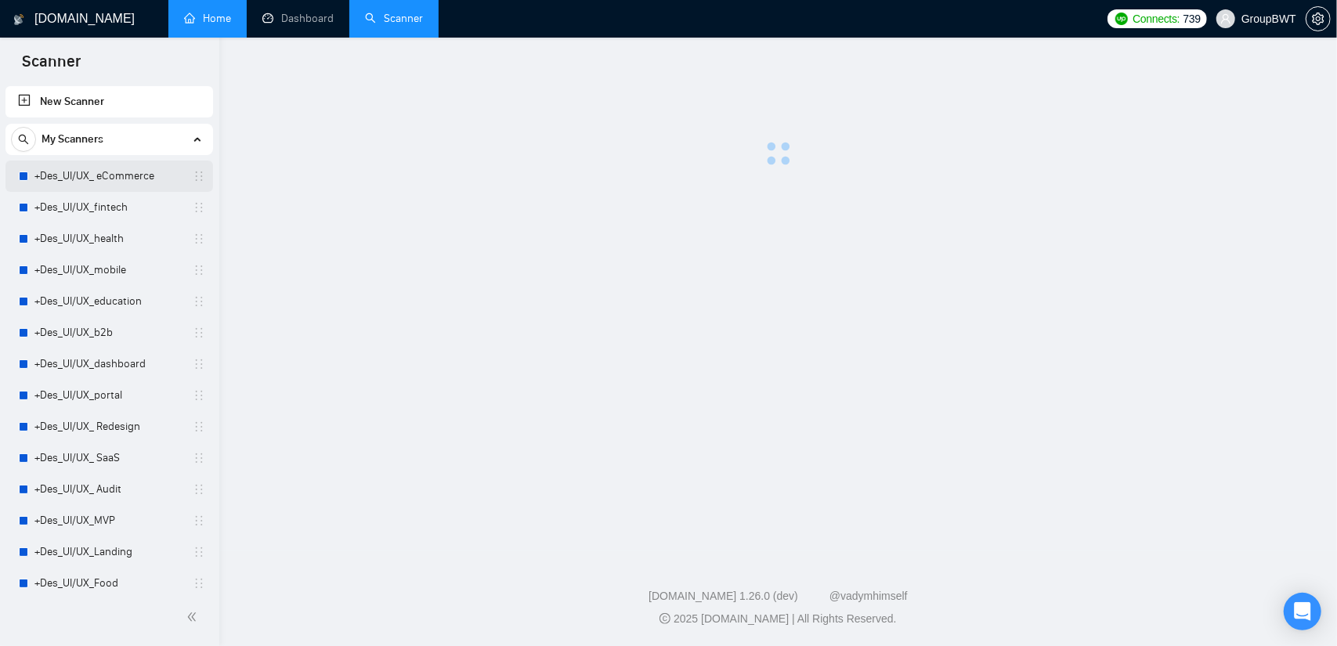
click at [125, 181] on link "+Des_UI/UX_ eCommerce" at bounding box center [108, 176] width 149 height 31
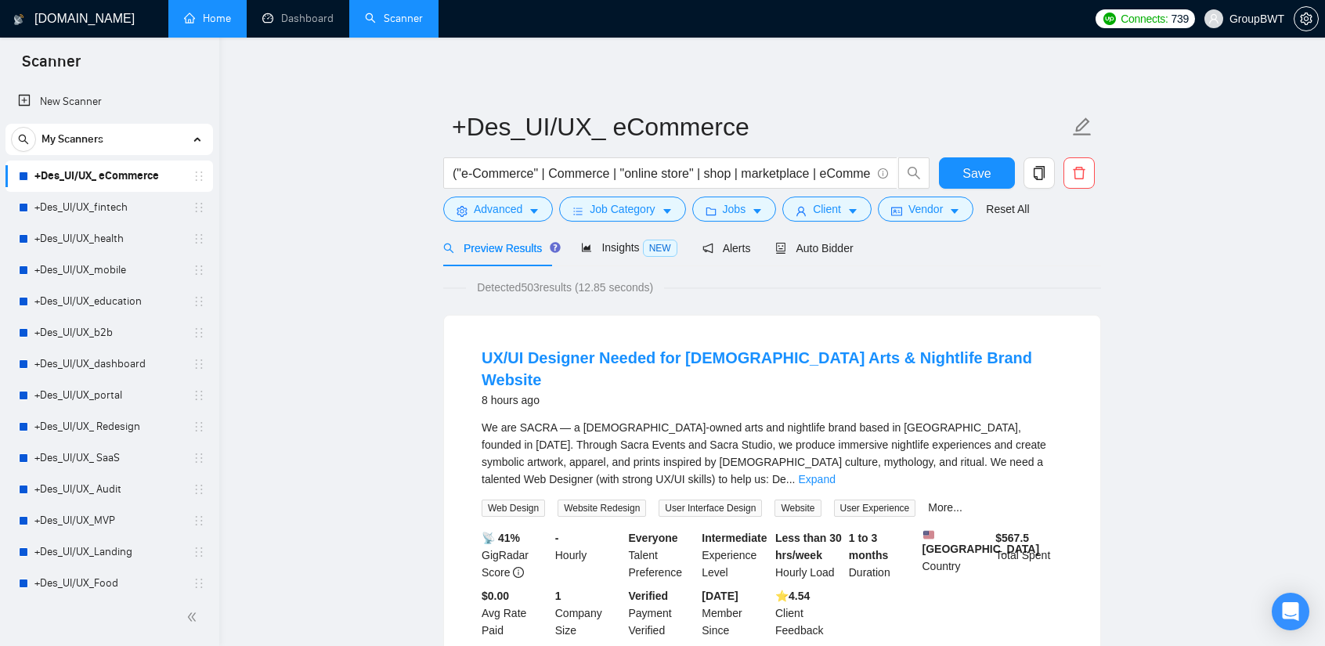
click at [512, 222] on form "+Des_UI/UX_ eCommerce ("e-Commerce" | Commerce | "online store" | shop | market…" at bounding box center [772, 166] width 658 height 128
click at [508, 204] on span "Advanced" at bounding box center [498, 209] width 49 height 17
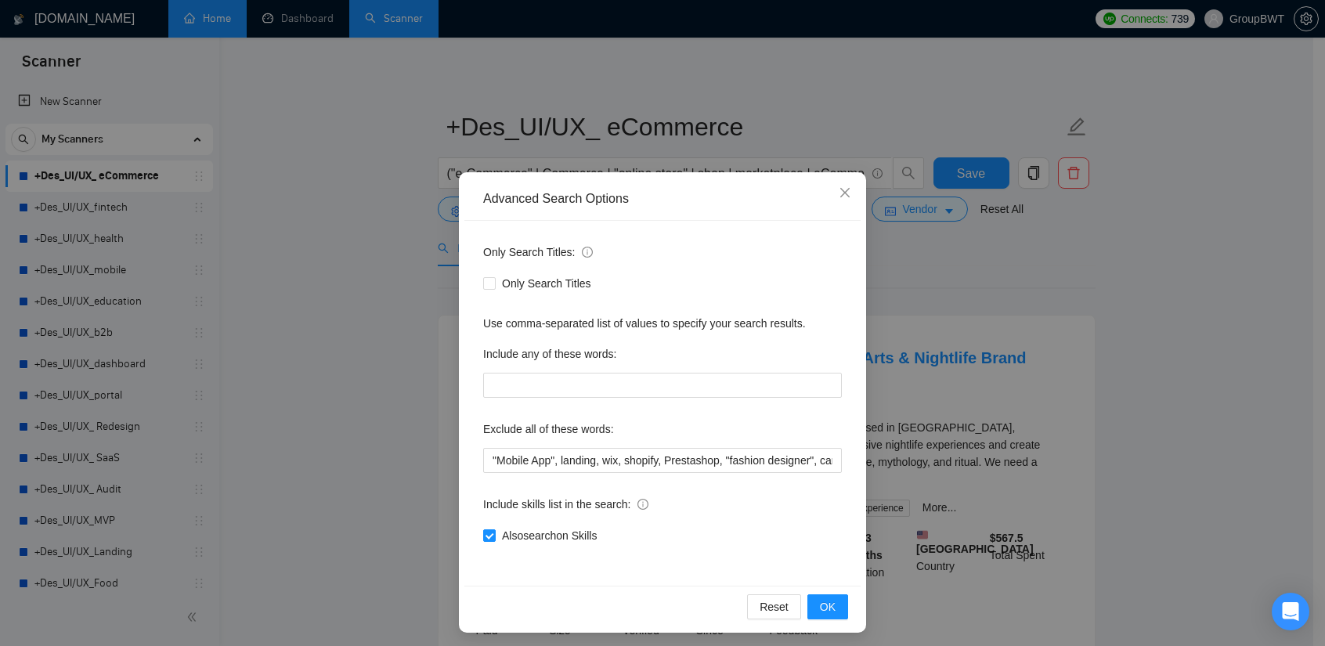
click at [374, 226] on div "Advanced Search Options Only Search Titles: Only Search Titles Use comma-separa…" at bounding box center [662, 323] width 1325 height 646
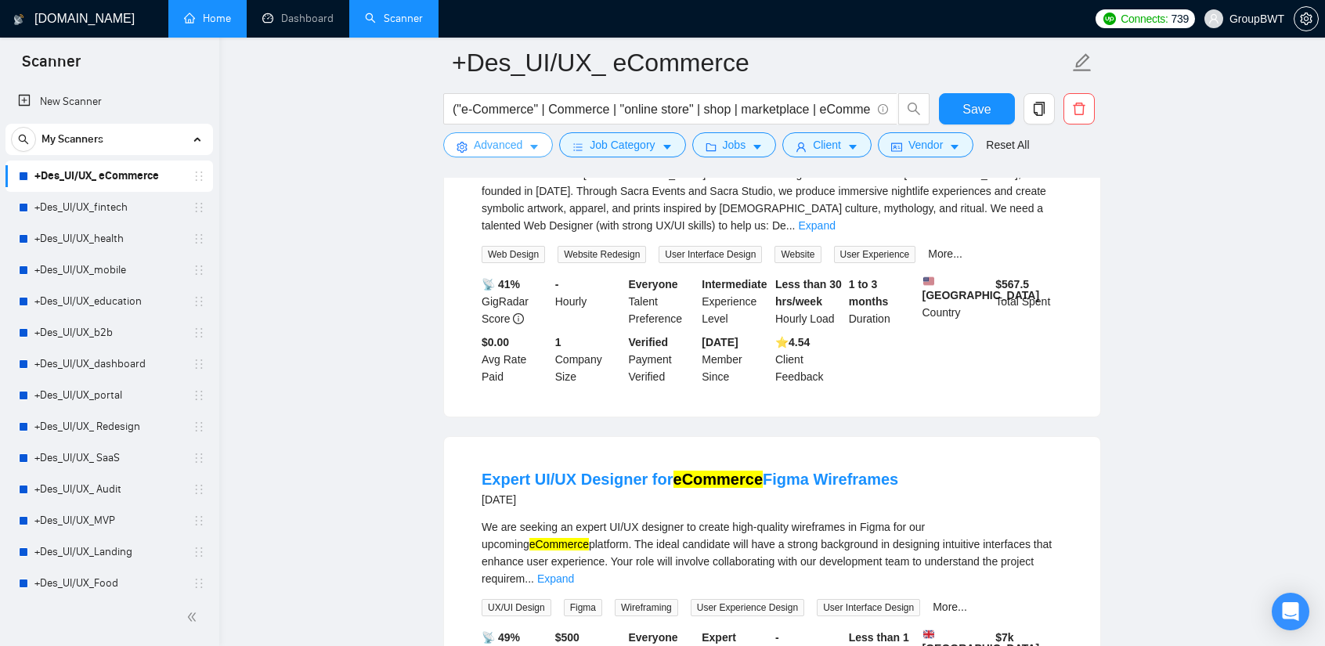
scroll to position [235, 0]
